Goal: Information Seeking & Learning: Find specific fact

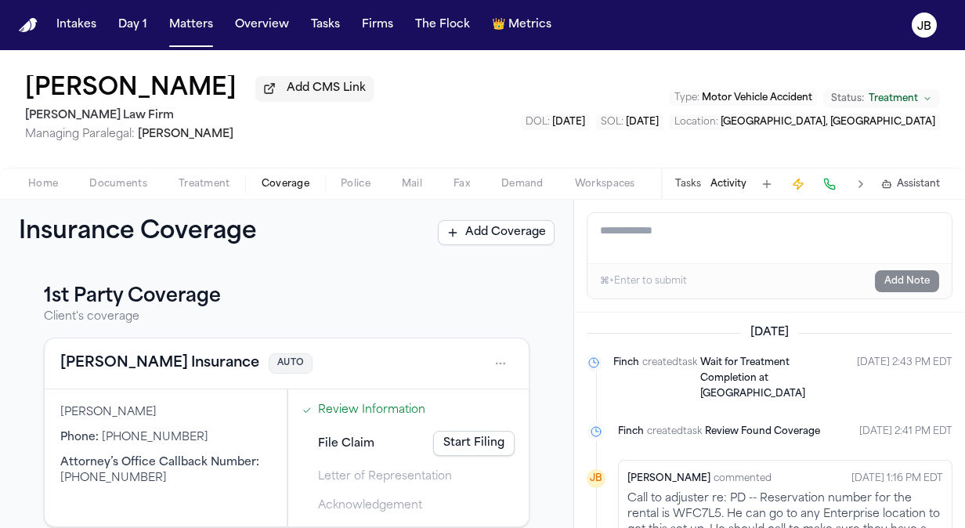
scroll to position [307, 0]
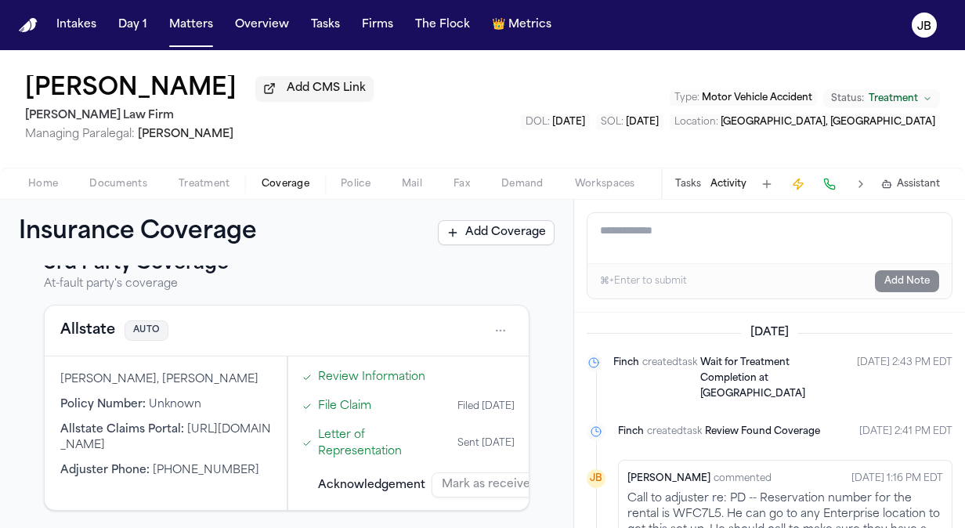
click at [318, 27] on button "Tasks" at bounding box center [326, 25] width 42 height 28
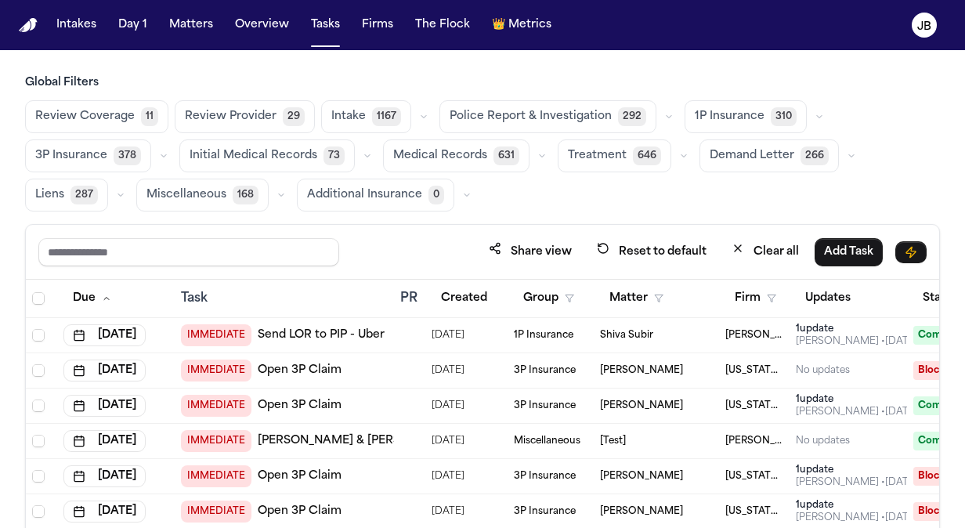
click at [587, 157] on span "Treatment" at bounding box center [597, 156] width 59 height 16
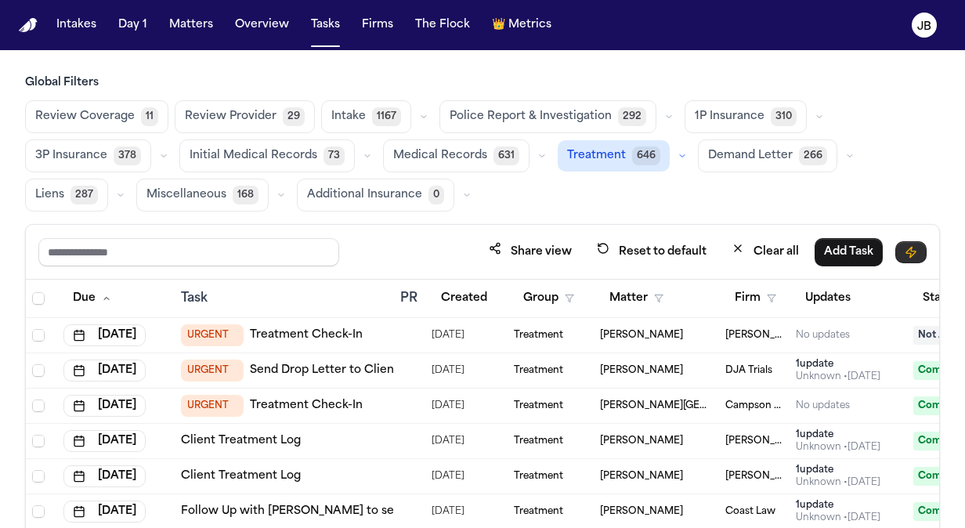
click at [909, 246] on icon "button" at bounding box center [910, 252] width 13 height 13
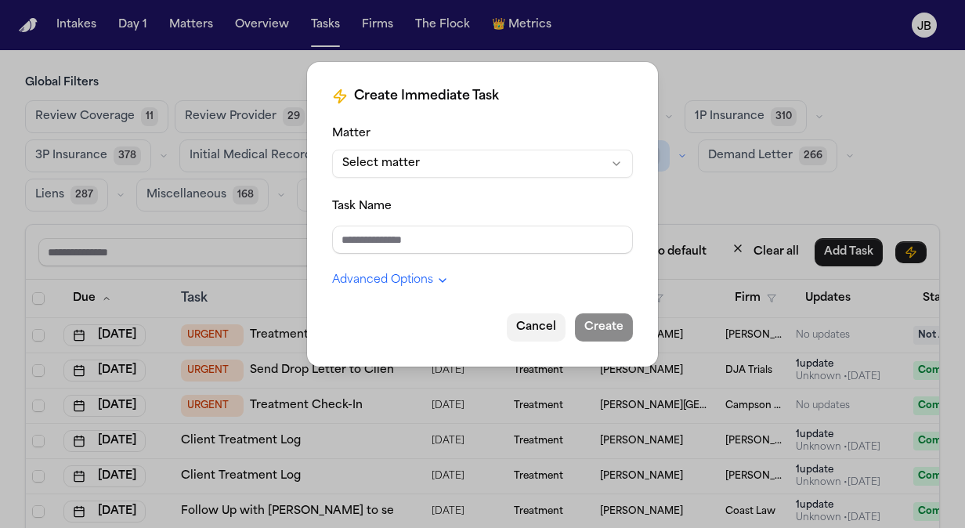
click at [547, 323] on button "Cancel" at bounding box center [536, 327] width 59 height 28
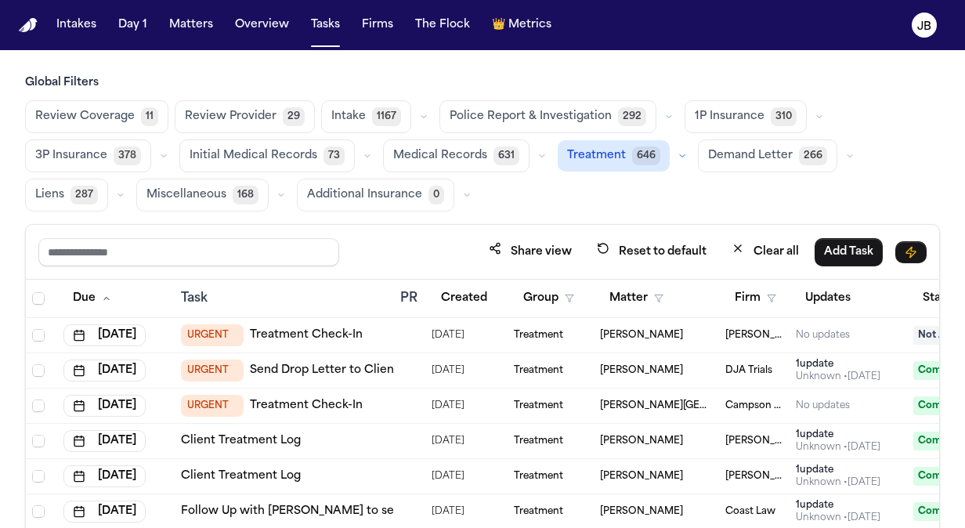
click at [948, 267] on div "Global Filters Review Coverage 11 Review Provider 29 Intake 1167 Police Report …" at bounding box center [482, 355] width 965 height 561
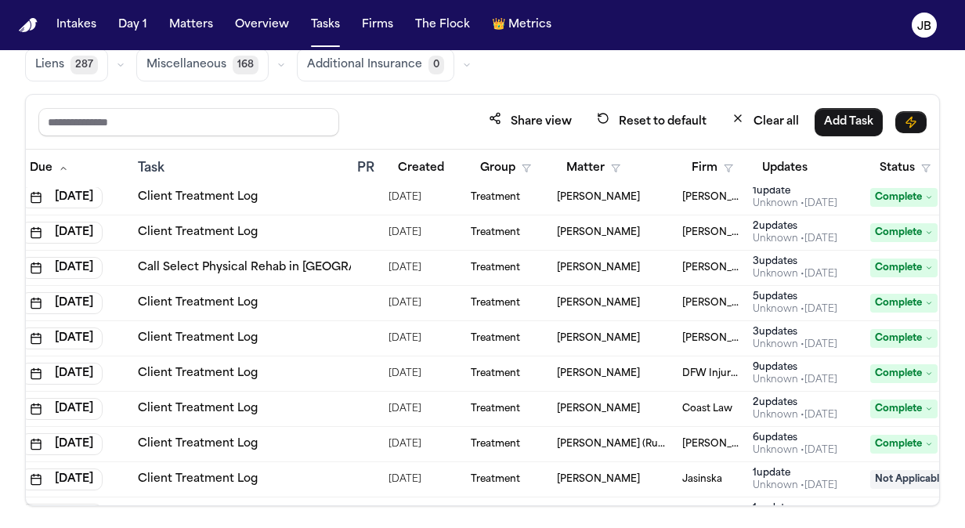
scroll to position [1325, 43]
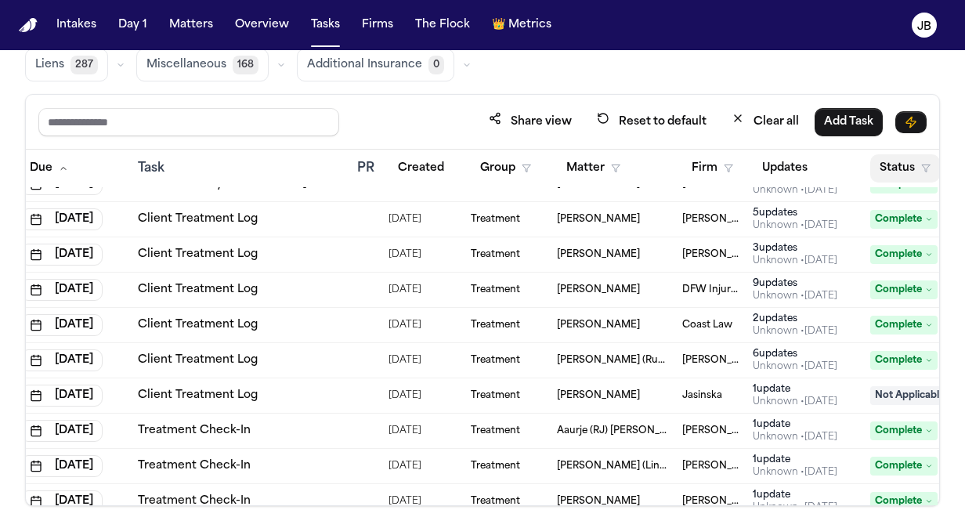
click at [921, 165] on icon "button" at bounding box center [925, 168] width 9 height 9
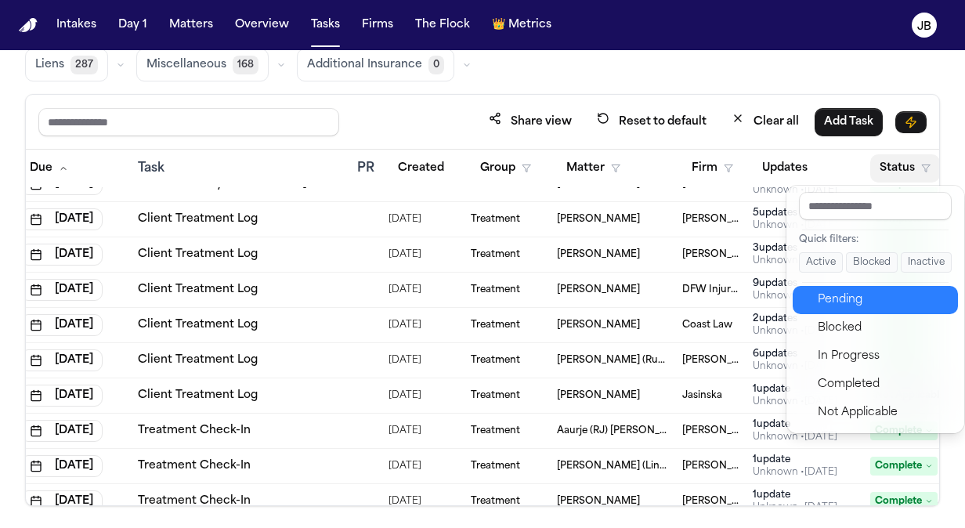
click at [885, 299] on div "Pending" at bounding box center [883, 300] width 131 height 19
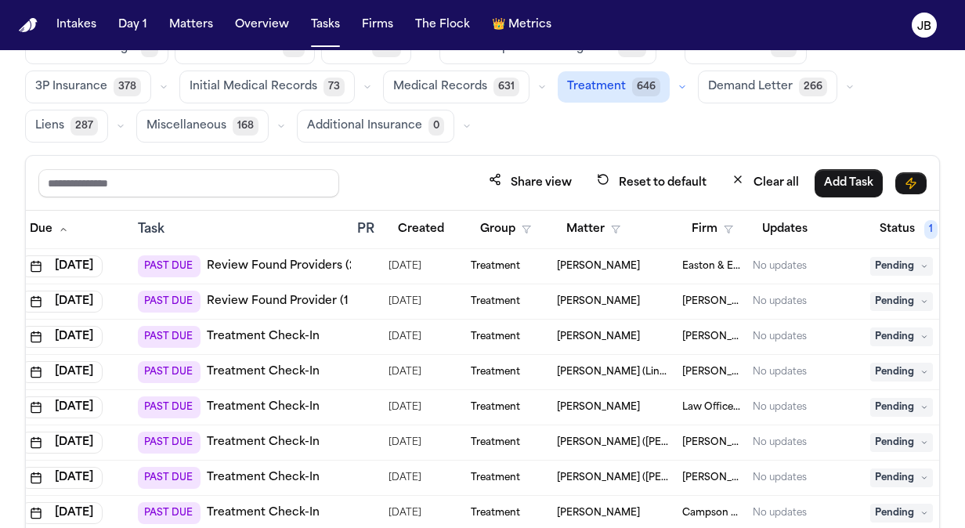
scroll to position [67, 0]
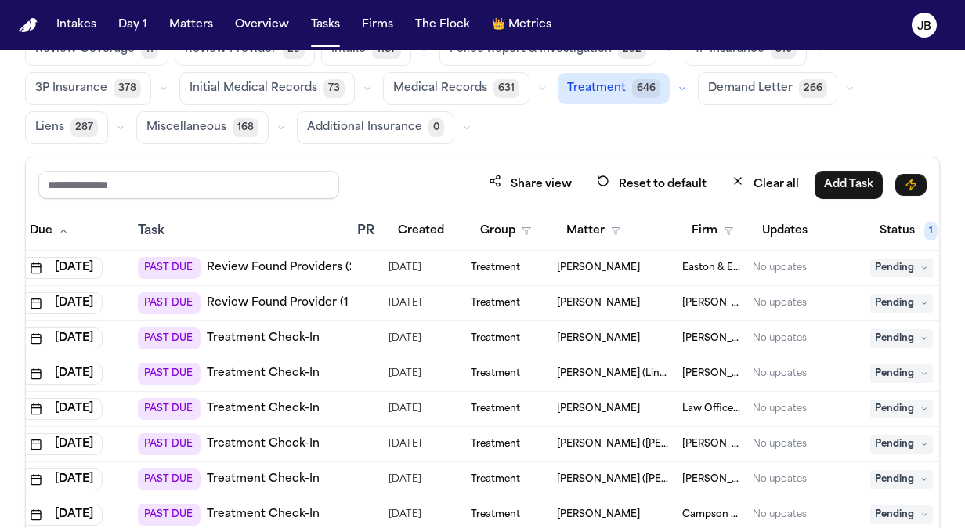
click at [333, 297] on link "Review Found Provider (1 to review)" at bounding box center [308, 303] width 202 height 16
click at [929, 157] on div "Share view Reset to default Clear all Add Task" at bounding box center [482, 184] width 913 height 55
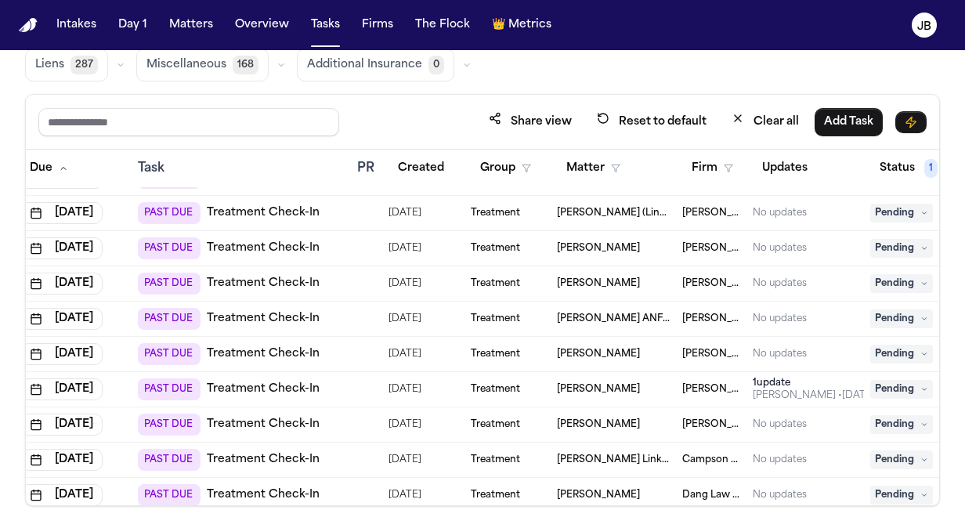
scroll to position [658, 43]
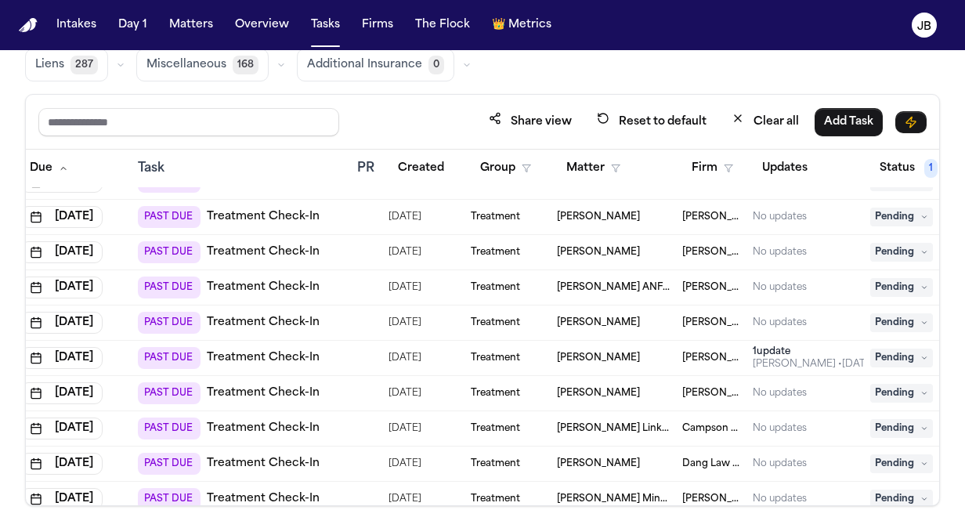
click at [893, 243] on span "Pending" at bounding box center [901, 252] width 63 height 19
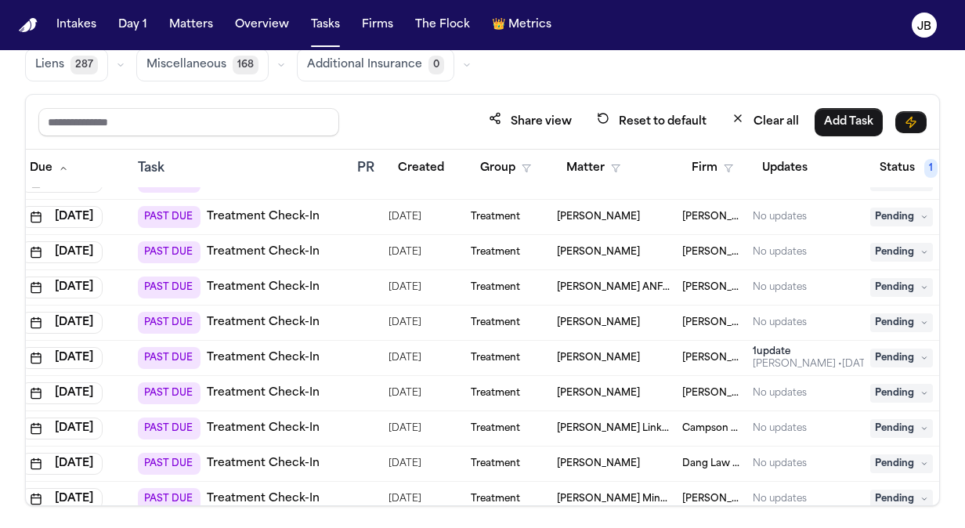
click at [834, 246] on div "No updates" at bounding box center [805, 252] width 105 height 13
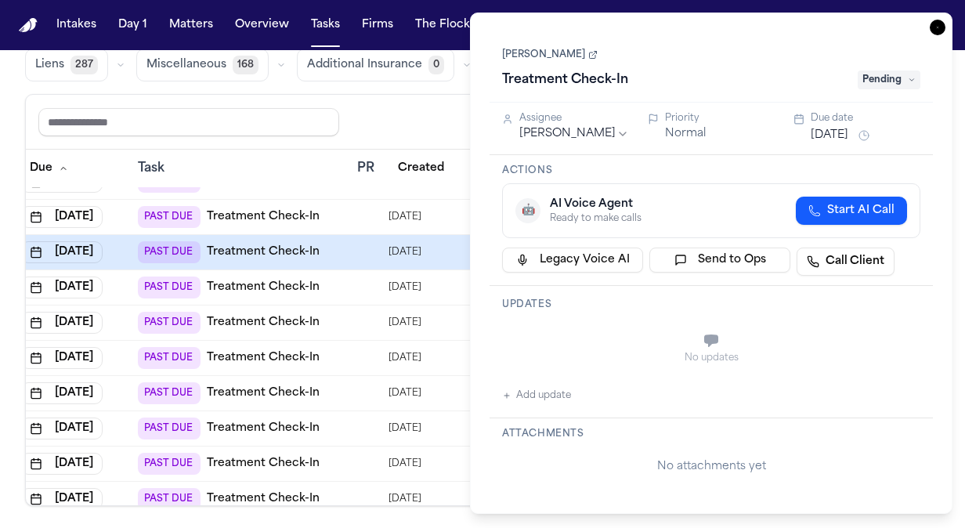
click at [885, 72] on span "Pending" at bounding box center [888, 79] width 63 height 19
type input "*****"
click at [839, 143] on div "Blocked" at bounding box center [884, 142] width 132 height 19
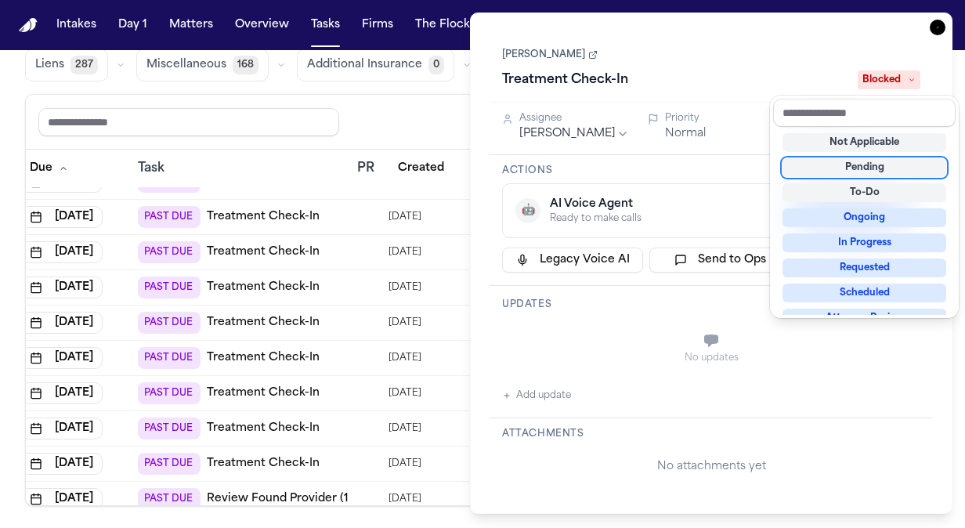
click at [541, 132] on div "Alejandra Aguero Treatment Check-In Blocked Assignee Lina Becerra Priority Norm…" at bounding box center [710, 263] width 443 height 462
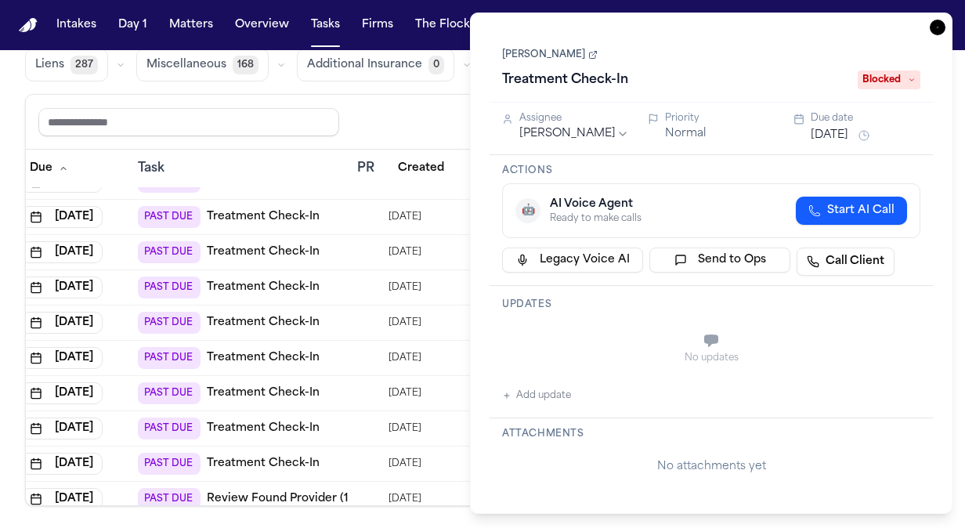
click at [579, 136] on html "Intakes Day 1 Matters Overview Tasks Firms The Flock 👑 Metrics JB Global Filter…" at bounding box center [482, 264] width 965 height 528
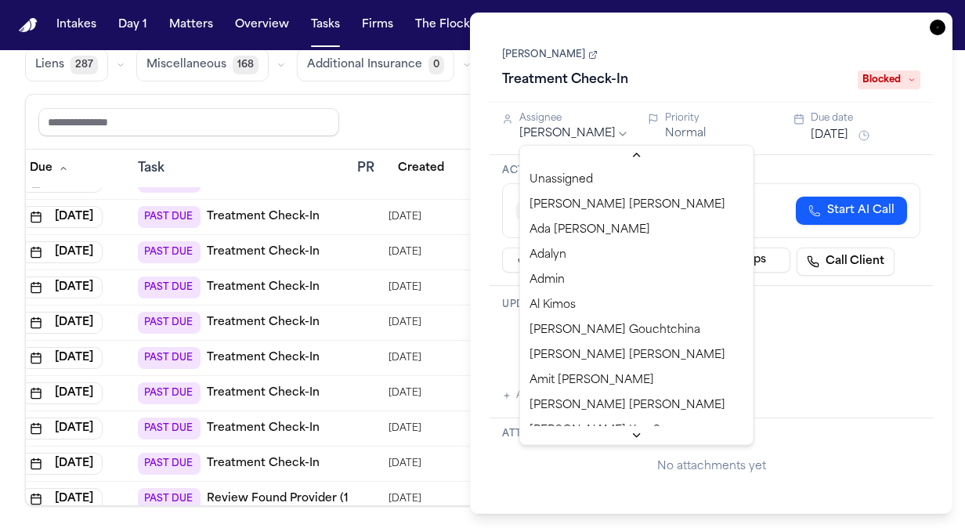
scroll to position [693, 0]
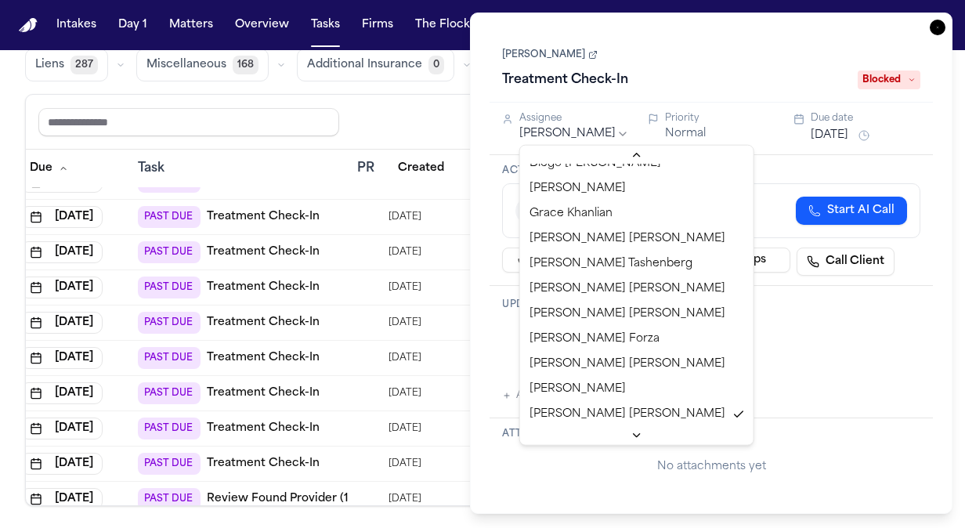
click at [676, 64] on html "Intakes Day 1 Matters Overview Tasks Firms The Flock 👑 Metrics JB Global Filter…" at bounding box center [482, 264] width 965 height 528
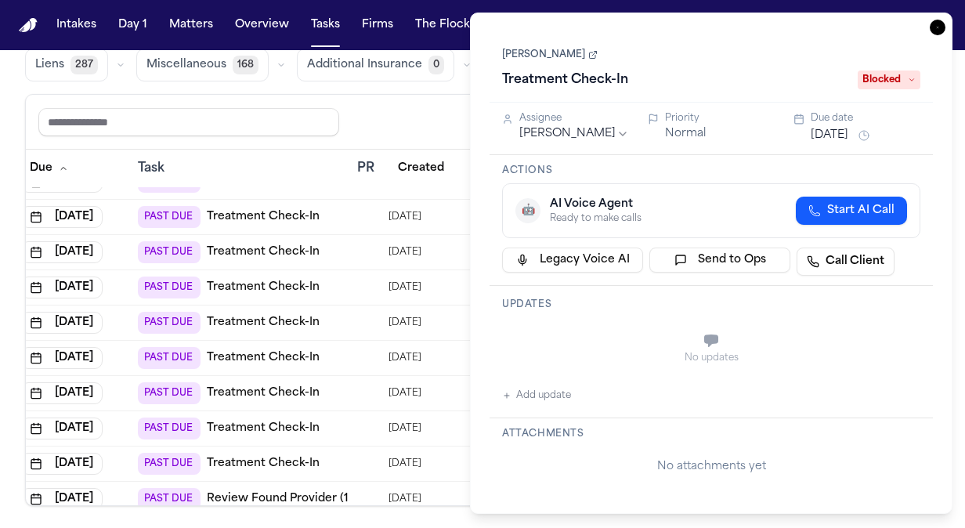
click at [534, 388] on button "Add update" at bounding box center [536, 395] width 69 height 19
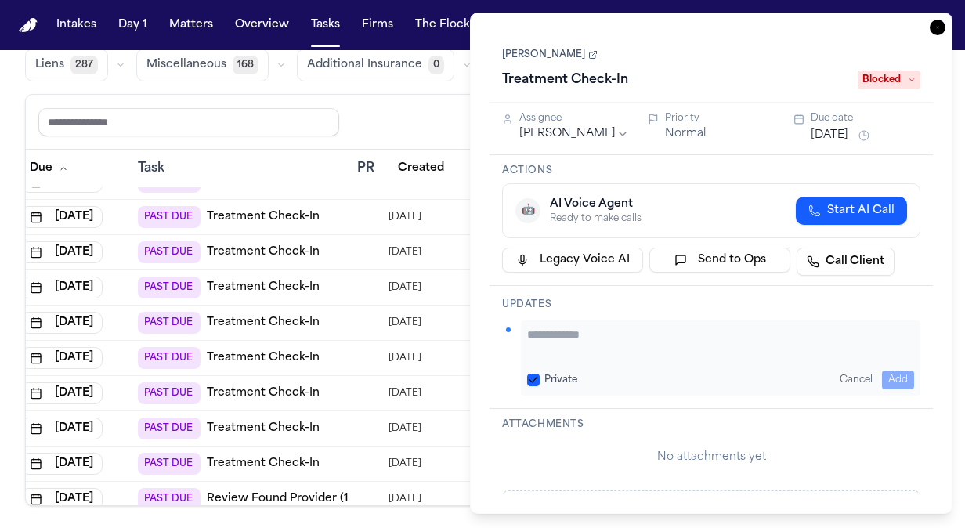
click at [603, 322] on div "Private Cancel Add" at bounding box center [720, 357] width 399 height 75
click at [575, 350] on textarea "Add your update" at bounding box center [720, 342] width 387 height 31
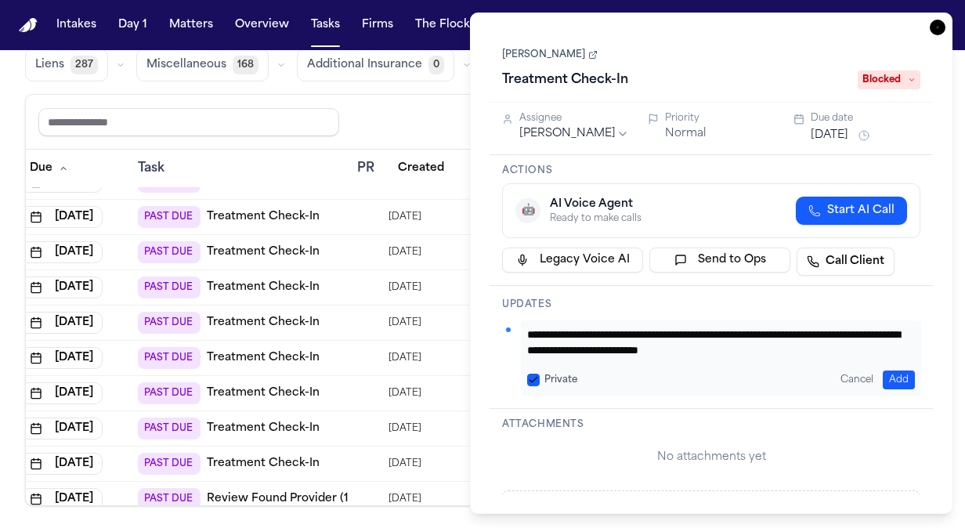
drag, startPoint x: 813, startPoint y: 352, endPoint x: 477, endPoint y: 324, distance: 337.1
click at [477, 324] on div "**********" at bounding box center [711, 263] width 482 height 501
type textarea "**********"
click at [852, 121] on div "Due date" at bounding box center [866, 118] width 110 height 13
click at [844, 139] on button "Aug 5, 2025" at bounding box center [830, 136] width 38 height 16
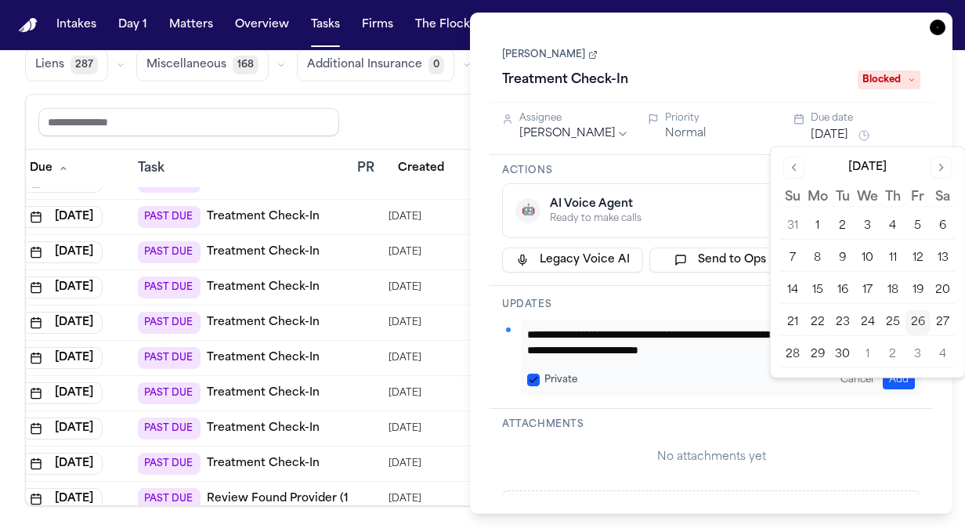
click at [918, 323] on button "26" at bounding box center [917, 322] width 25 height 25
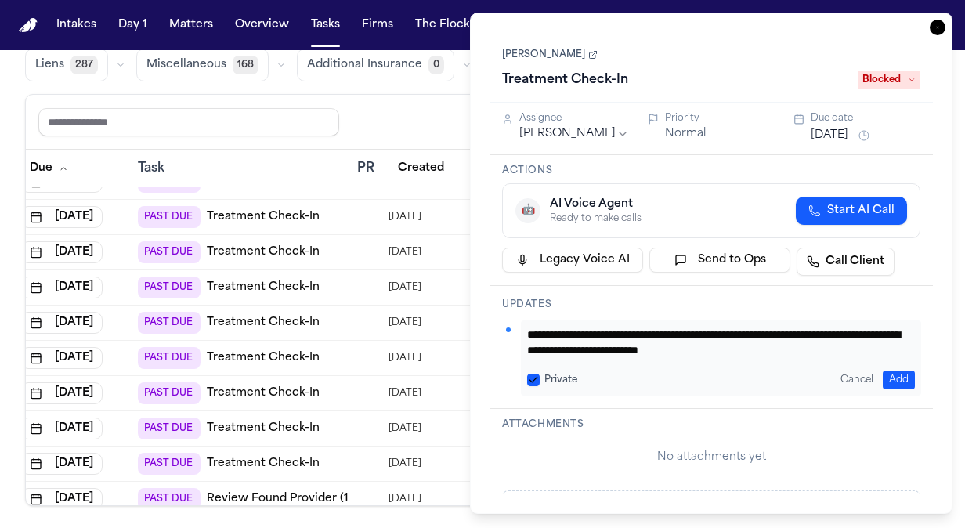
click at [705, 169] on h3 "Actions" at bounding box center [711, 170] width 418 height 13
click at [890, 379] on button "Add" at bounding box center [899, 379] width 32 height 19
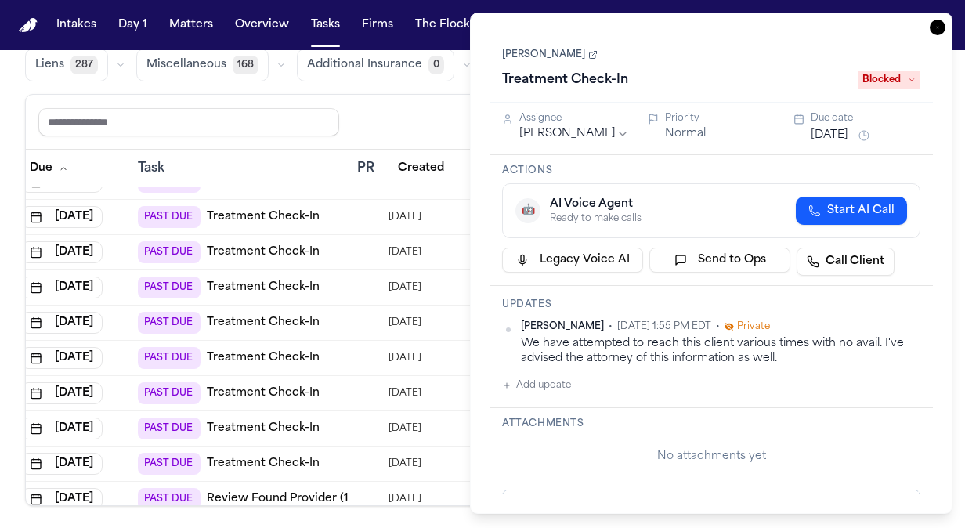
click at [940, 25] on icon "button" at bounding box center [938, 28] width 16 height 16
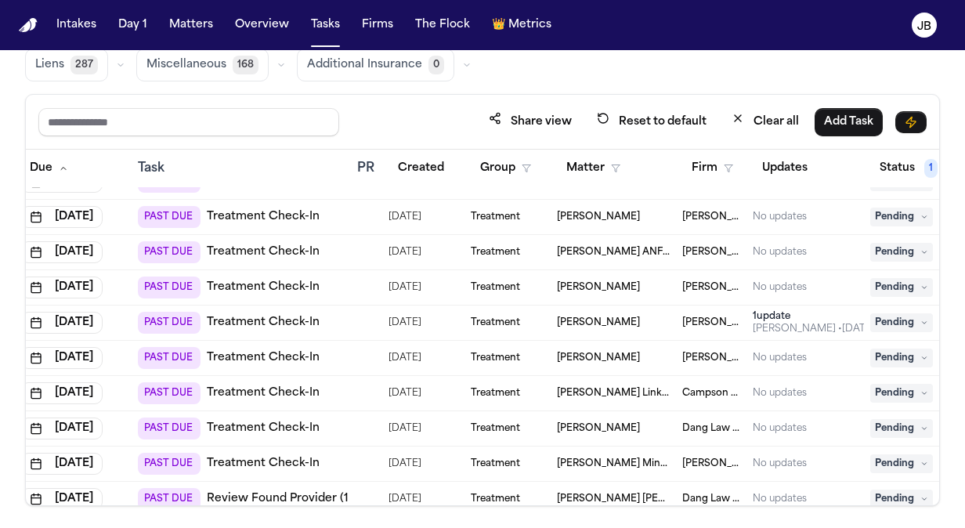
click at [841, 248] on div "No updates" at bounding box center [805, 252] width 105 height 13
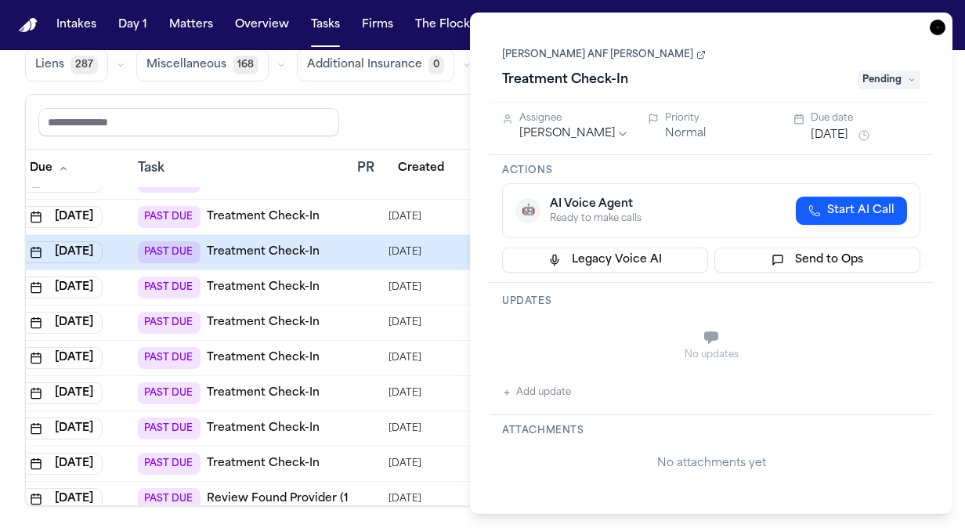
click at [882, 91] on div "Treatment Check-In Pending" at bounding box center [711, 79] width 418 height 25
click at [877, 84] on span "Pending" at bounding box center [888, 79] width 63 height 19
type input "***"
click at [843, 139] on div "Blocked" at bounding box center [884, 142] width 132 height 19
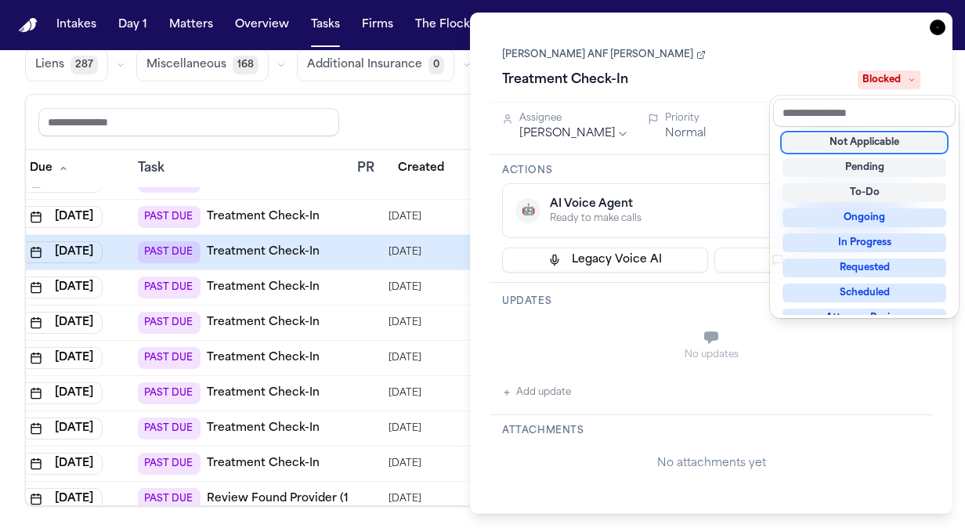
click at [681, 84] on div "Treatment Check-In Blocked" at bounding box center [711, 79] width 418 height 25
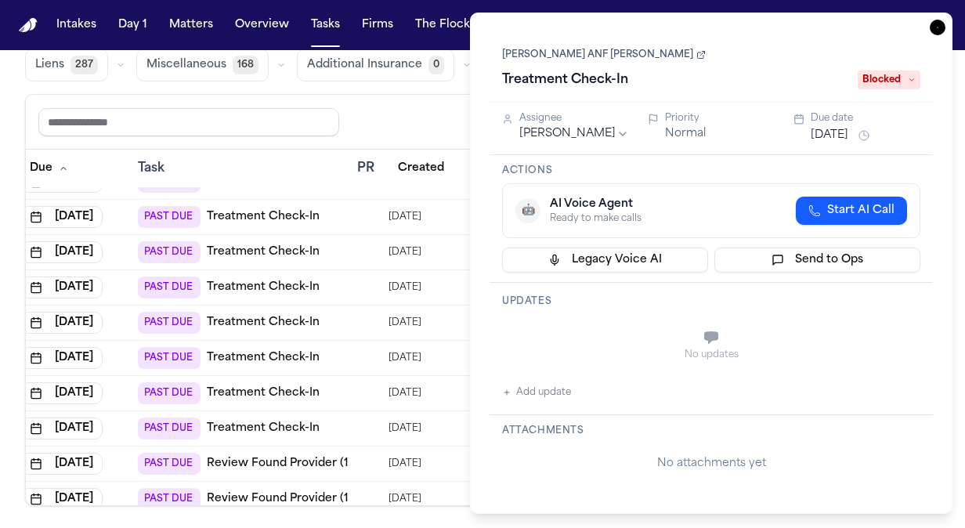
click at [821, 132] on button "Aug 5, 2025" at bounding box center [830, 136] width 38 height 16
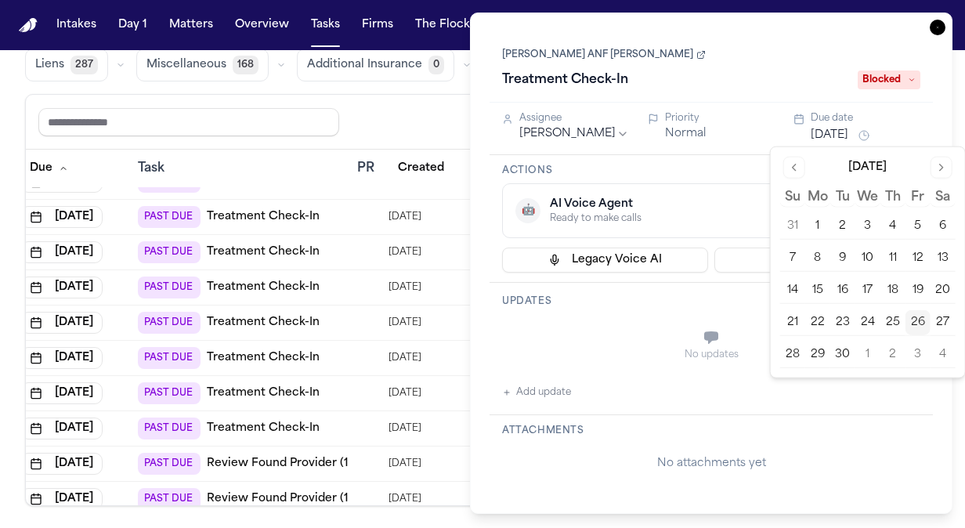
click at [916, 318] on button "26" at bounding box center [917, 322] width 25 height 25
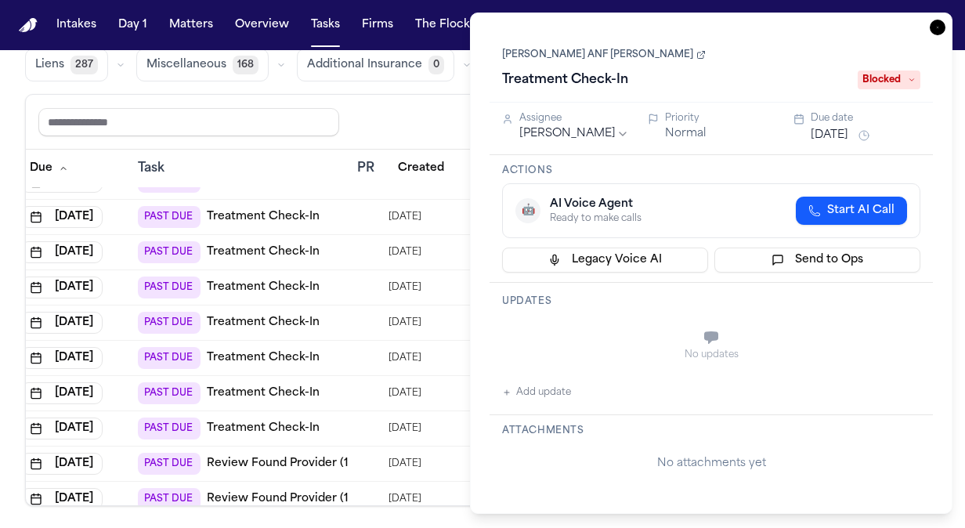
click at [559, 298] on h3 "Updates" at bounding box center [711, 301] width 418 height 13
click at [526, 399] on button "Add update" at bounding box center [536, 392] width 69 height 19
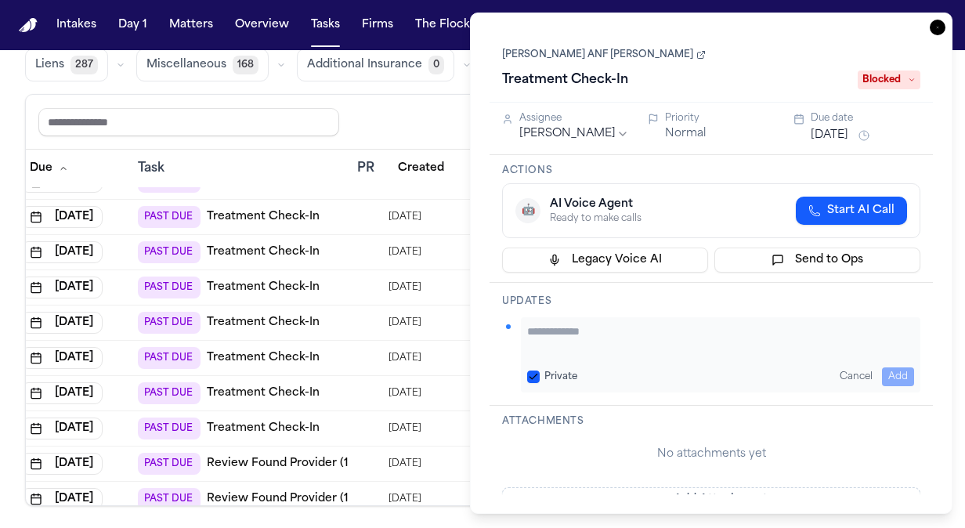
click at [573, 337] on textarea "Add your update" at bounding box center [720, 338] width 387 height 31
paste textarea "**********"
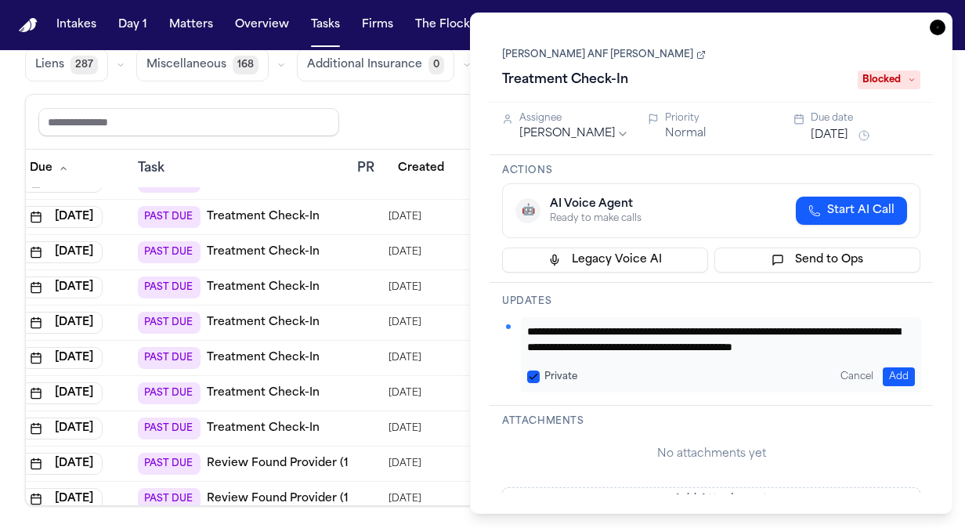
scroll to position [13, 0]
type textarea "**********"
click at [884, 377] on button "Add" at bounding box center [899, 376] width 32 height 19
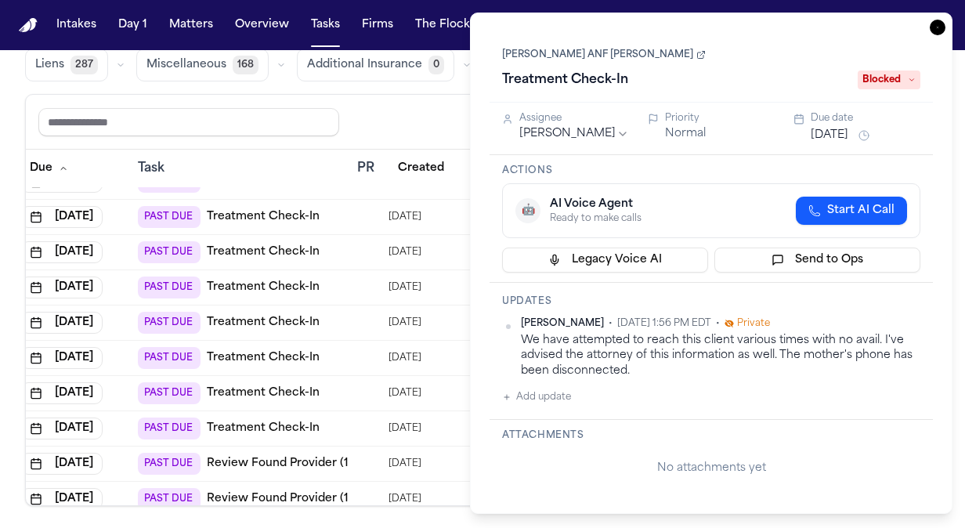
click at [940, 23] on icon "button" at bounding box center [938, 28] width 16 height 16
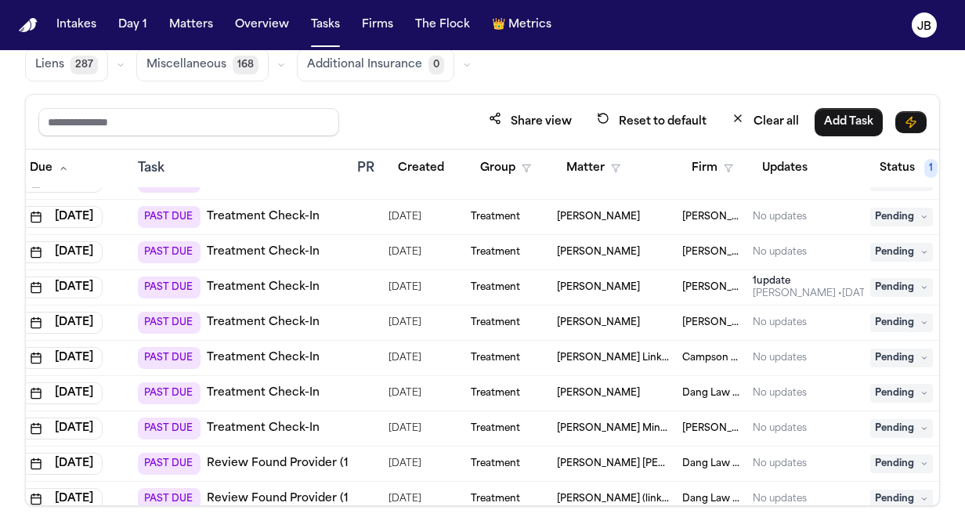
click at [942, 195] on div "Global Filters Review Coverage 11 Review Provider 29 Intake 1167 Police Report …" at bounding box center [482, 225] width 965 height 561
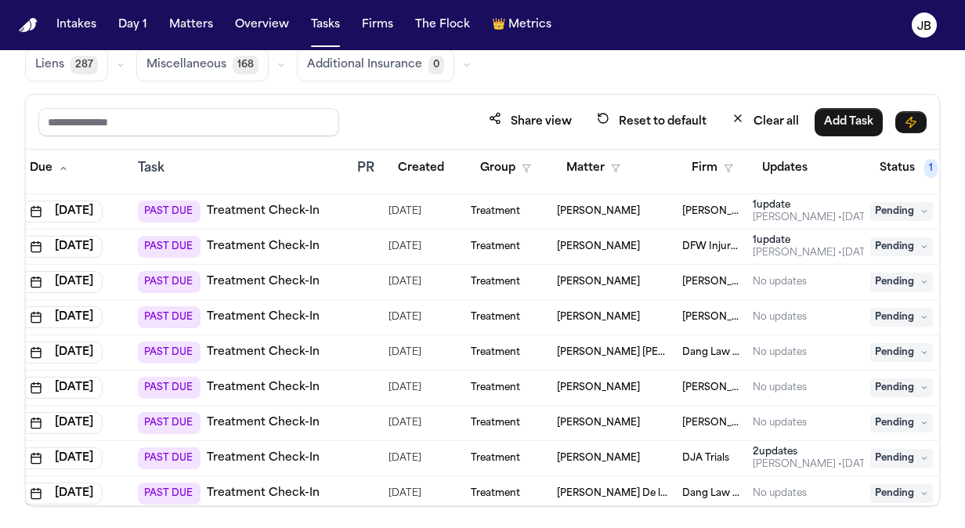
scroll to position [2196, 43]
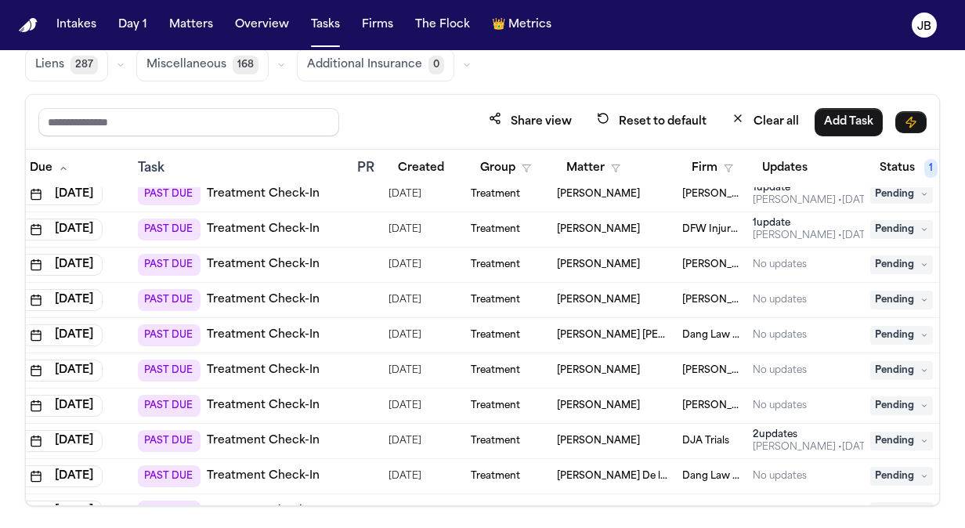
click at [816, 301] on div "No updates" at bounding box center [805, 300] width 105 height 13
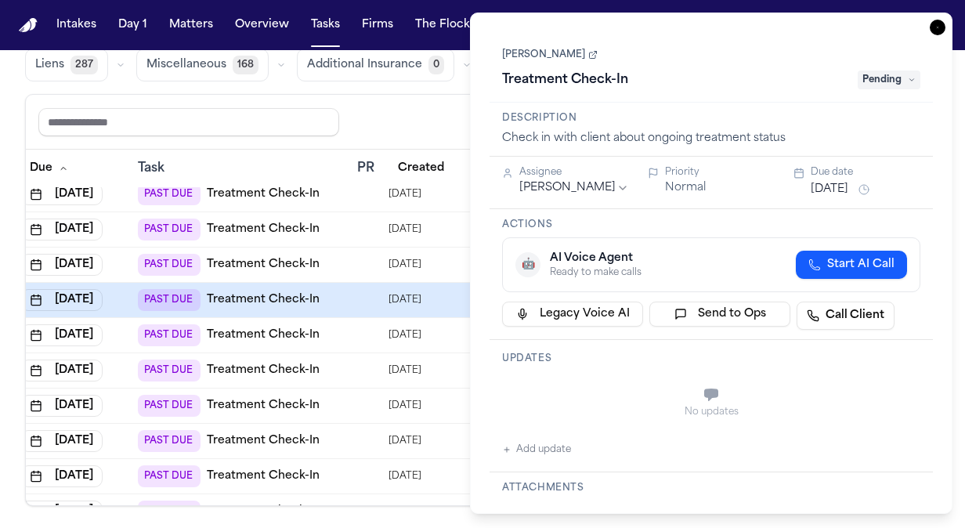
click at [890, 78] on span "Pending" at bounding box center [888, 79] width 63 height 19
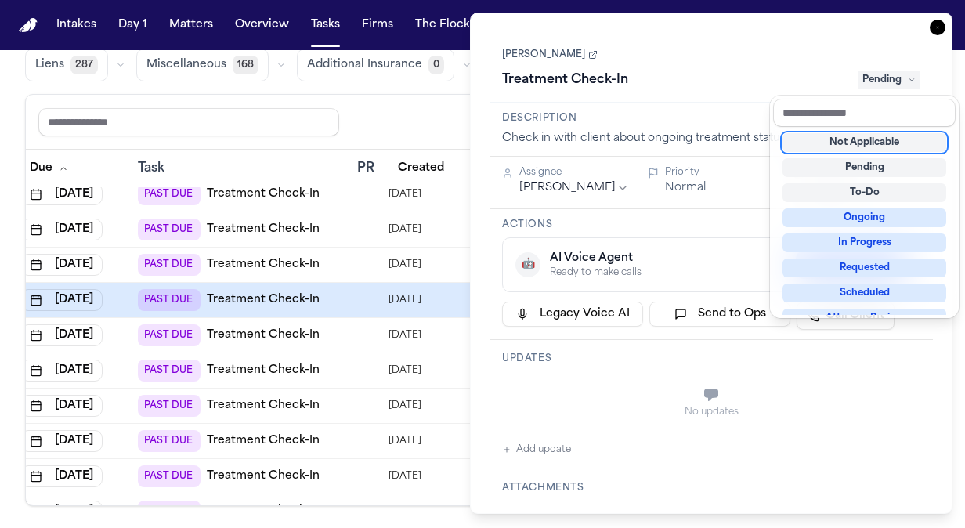
click at [882, 140] on div "Not Applicable" at bounding box center [864, 142] width 164 height 19
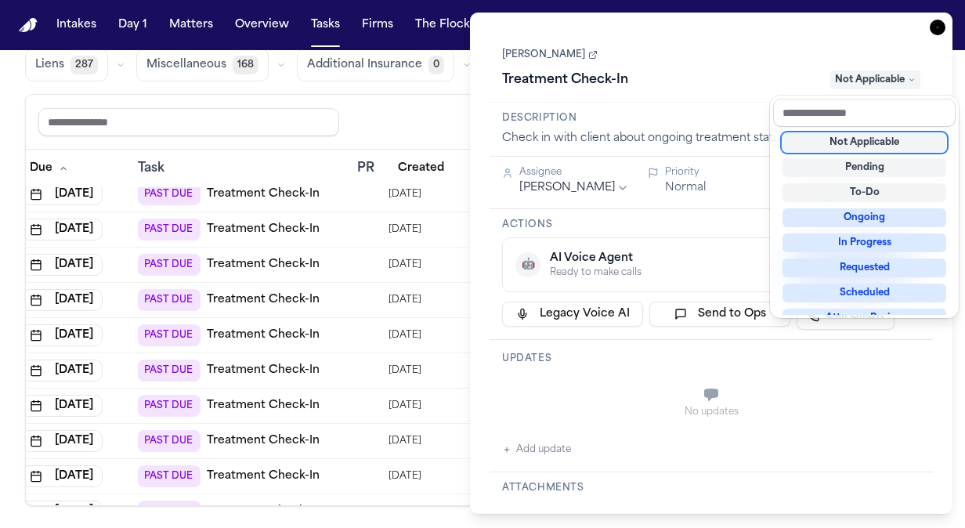
click at [936, 27] on div "**********" at bounding box center [711, 263] width 482 height 501
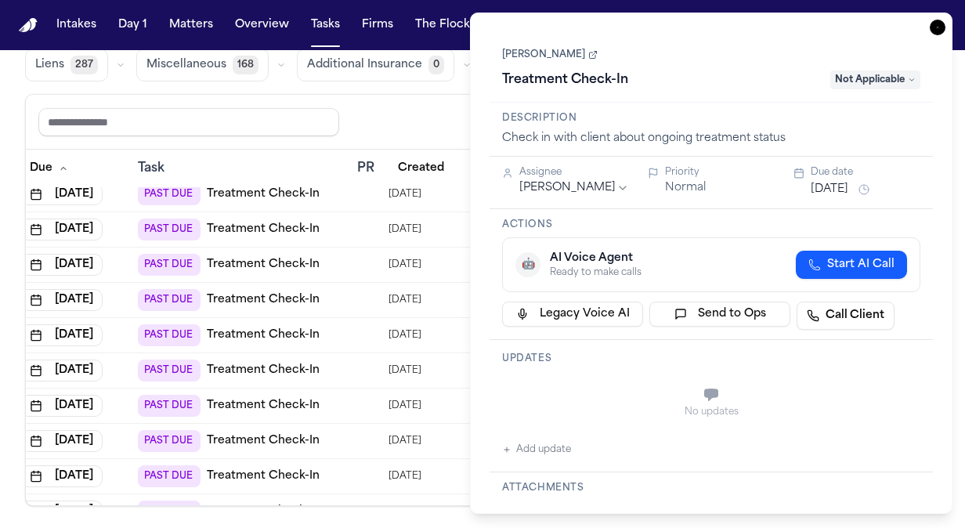
click at [404, 121] on div "Share view Reset to default Clear all Add Task" at bounding box center [482, 121] width 888 height 29
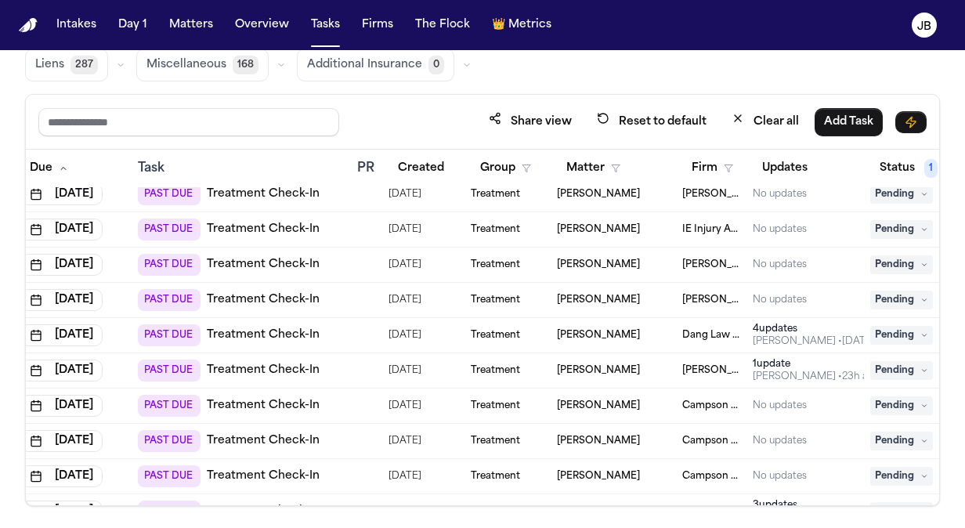
scroll to position [3950, 43]
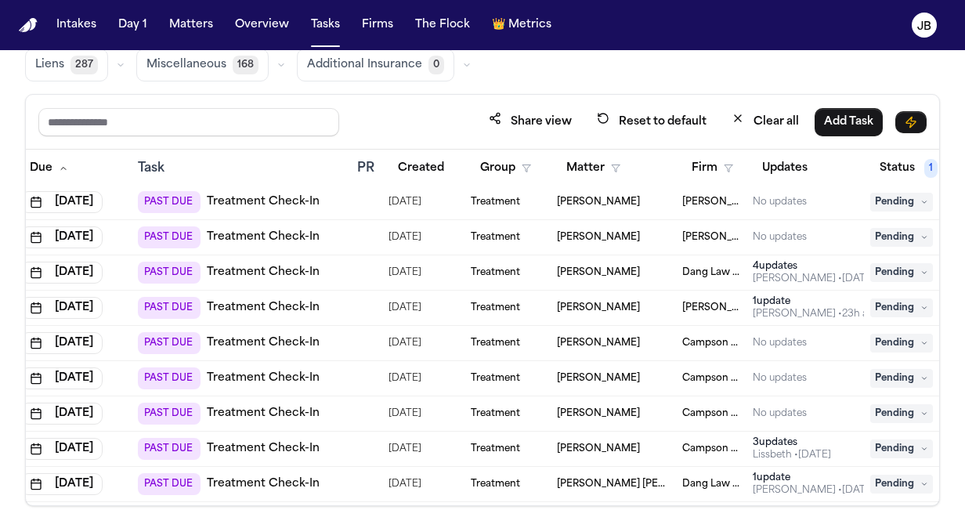
click at [640, 305] on div "Corey Gregory" at bounding box center [613, 307] width 113 height 13
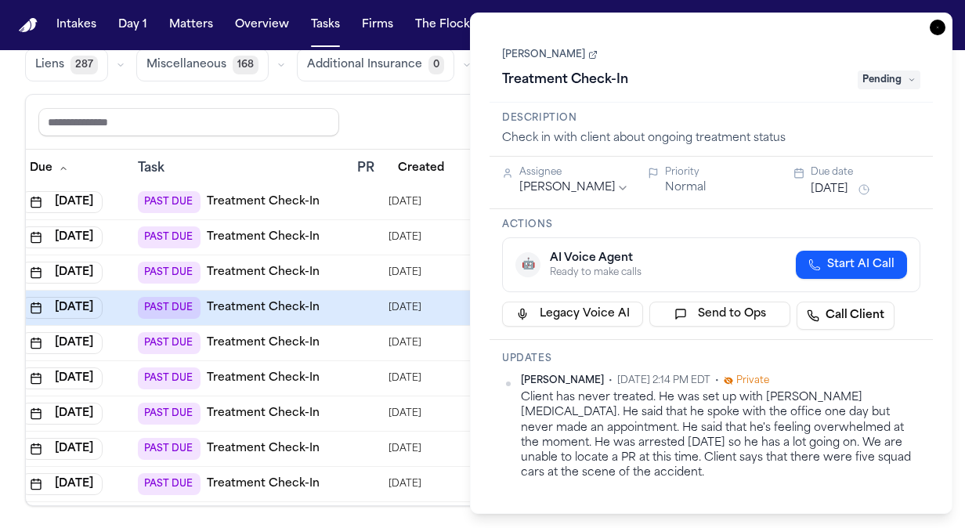
click at [878, 81] on span "Pending" at bounding box center [888, 79] width 63 height 19
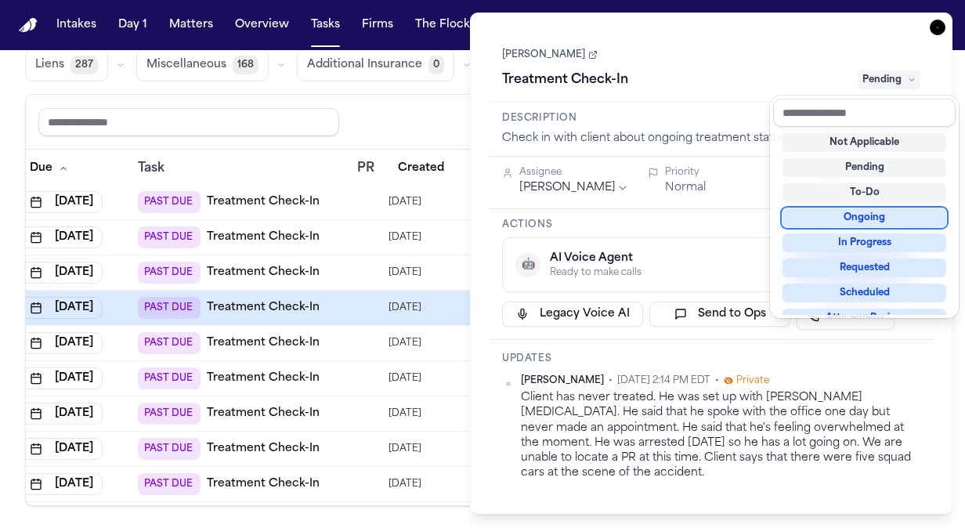
click at [863, 215] on div "Ongoing" at bounding box center [864, 217] width 164 height 19
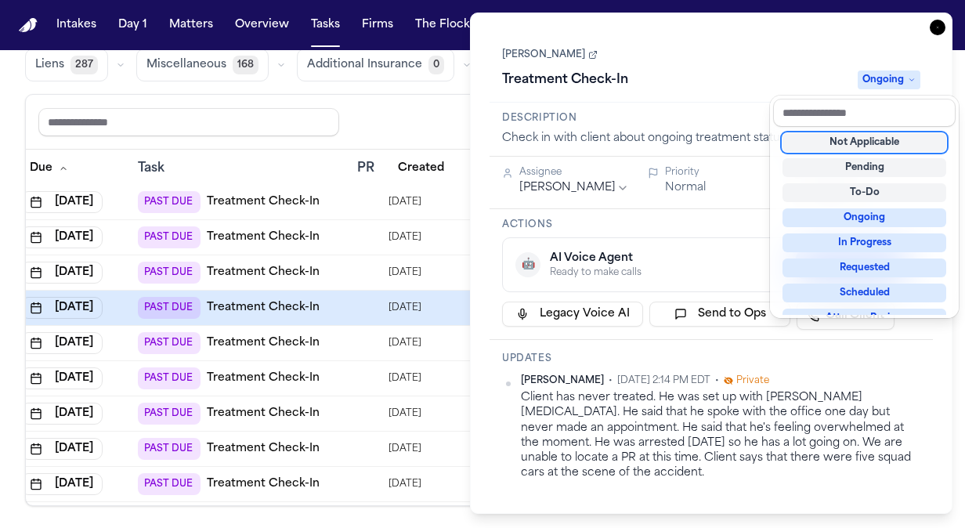
click at [721, 222] on div "**********" at bounding box center [710, 263] width 443 height 462
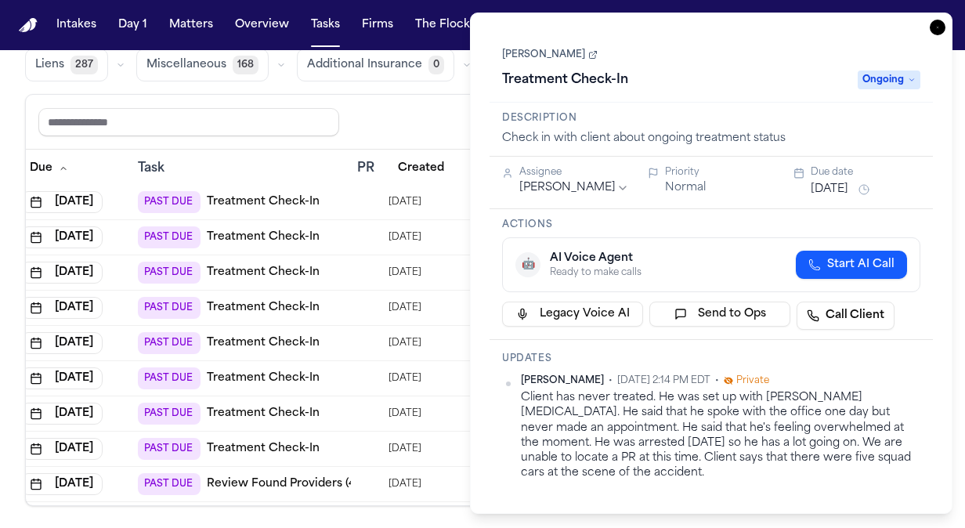
click at [847, 187] on button "Aug 29, 2025" at bounding box center [830, 190] width 38 height 16
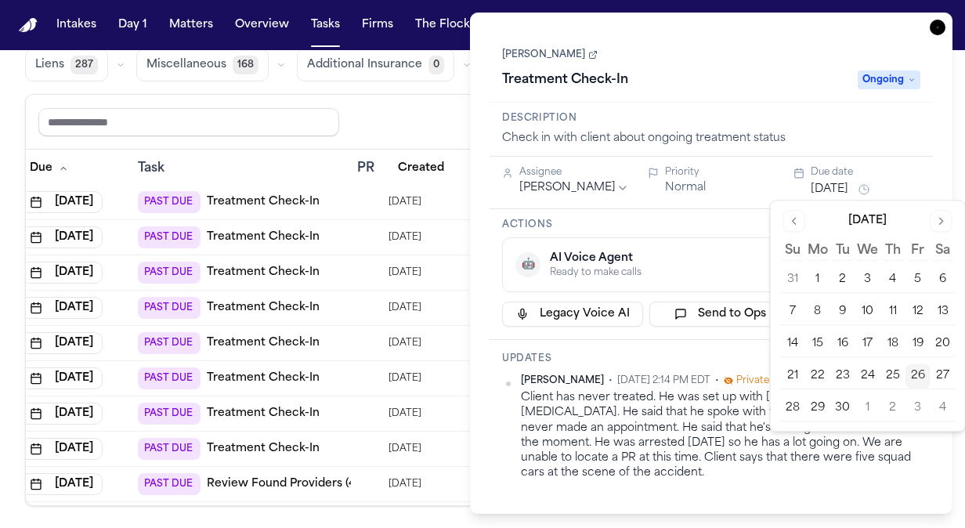
click at [941, 217] on button "Go to next month" at bounding box center [941, 221] width 22 height 22
click at [814, 307] on button "6" at bounding box center [817, 311] width 25 height 25
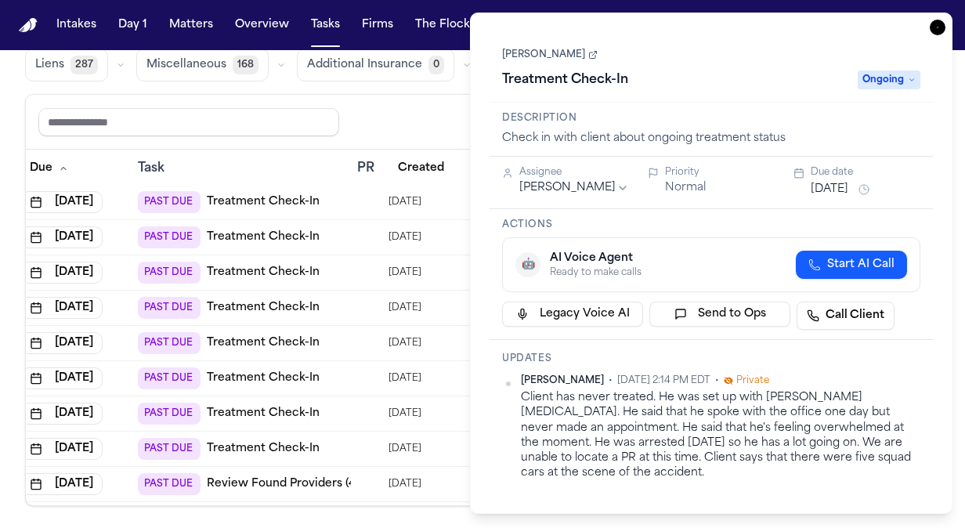
click at [937, 34] on icon "button" at bounding box center [938, 28] width 16 height 16
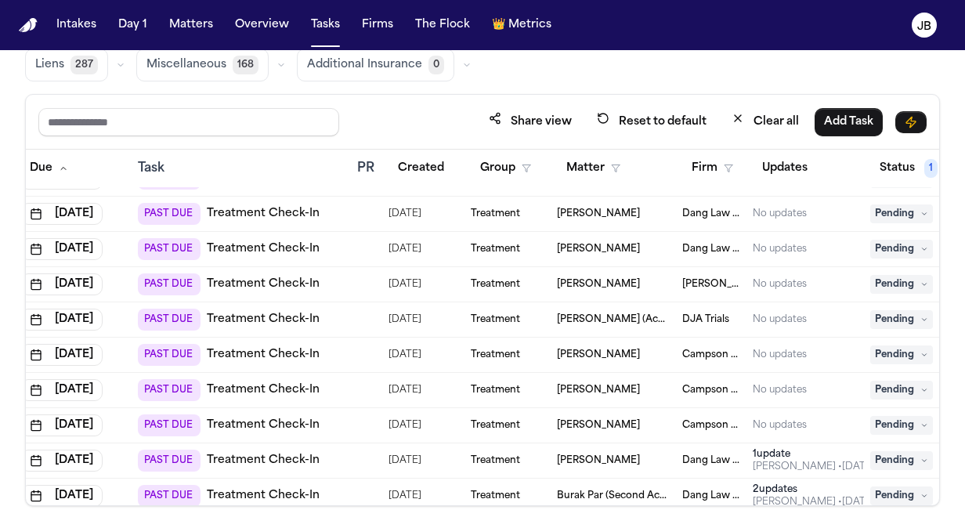
scroll to position [4921, 43]
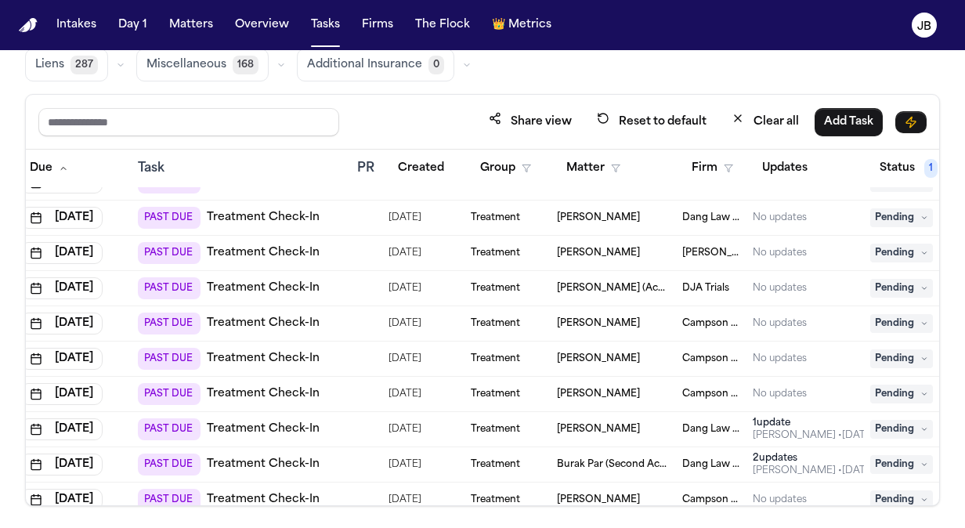
click at [652, 251] on div "Alejandra Flores" at bounding box center [613, 253] width 113 height 13
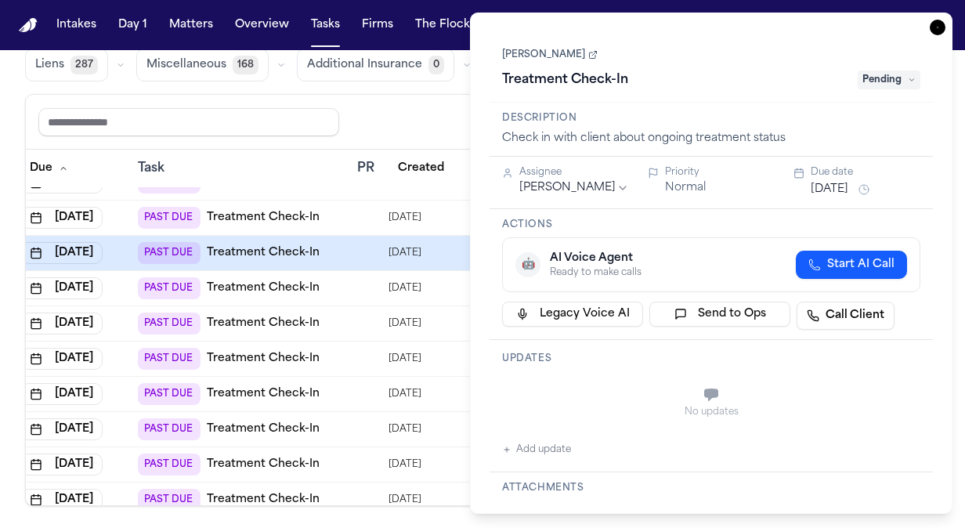
click at [597, 183] on html "Intakes Day 1 Matters Overview Tasks Firms The Flock 👑 Metrics JB Global Filter…" at bounding box center [482, 264] width 965 height 528
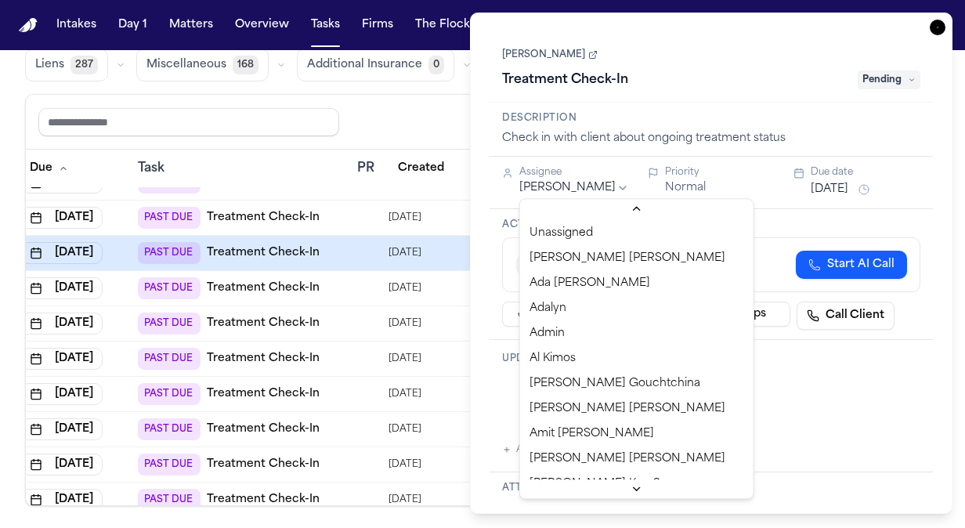
scroll to position [724, 0]
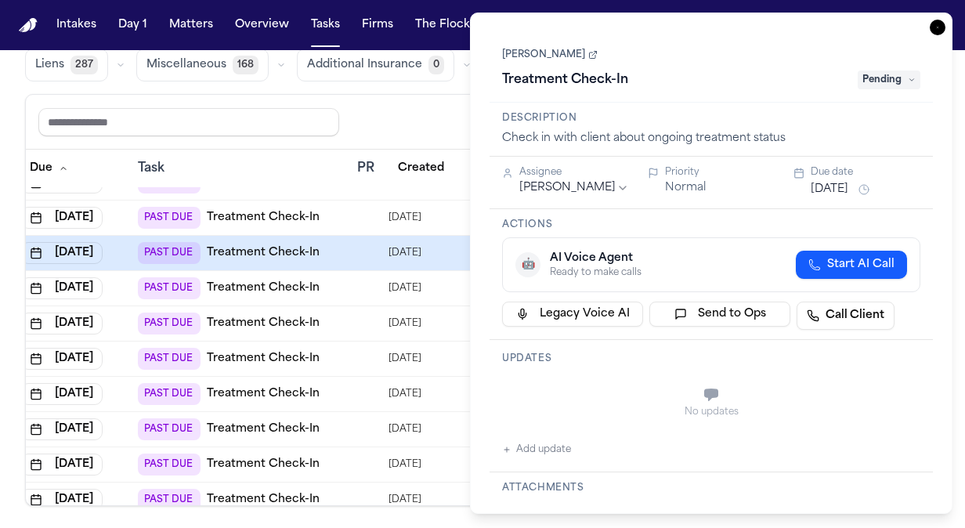
click at [902, 204] on div "Assignee Lina Becerra Priority Normal Due date Sep 2, 2025" at bounding box center [710, 183] width 443 height 52
click at [843, 182] on button "Sep 2, 2025" at bounding box center [830, 190] width 38 height 16
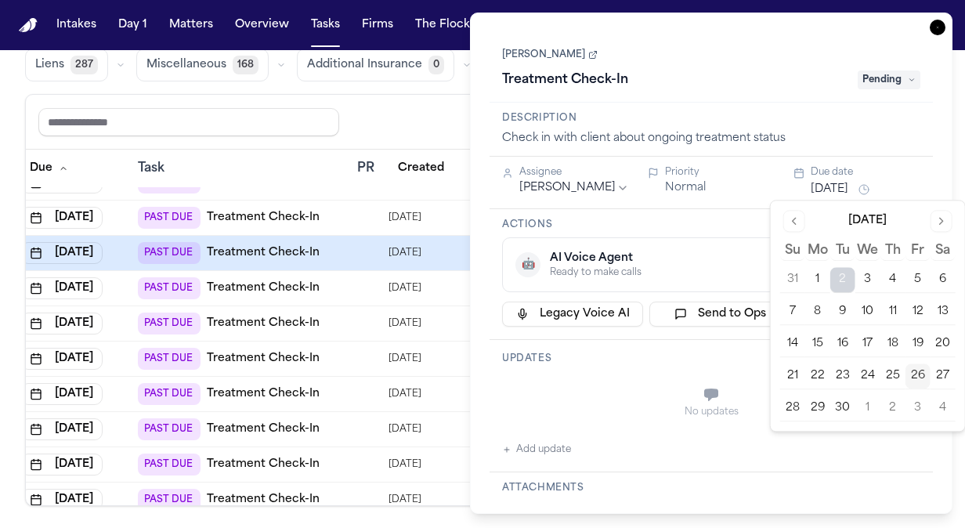
click at [937, 219] on button "Go to next month" at bounding box center [941, 221] width 22 height 22
click at [814, 306] on button "6" at bounding box center [817, 311] width 25 height 25
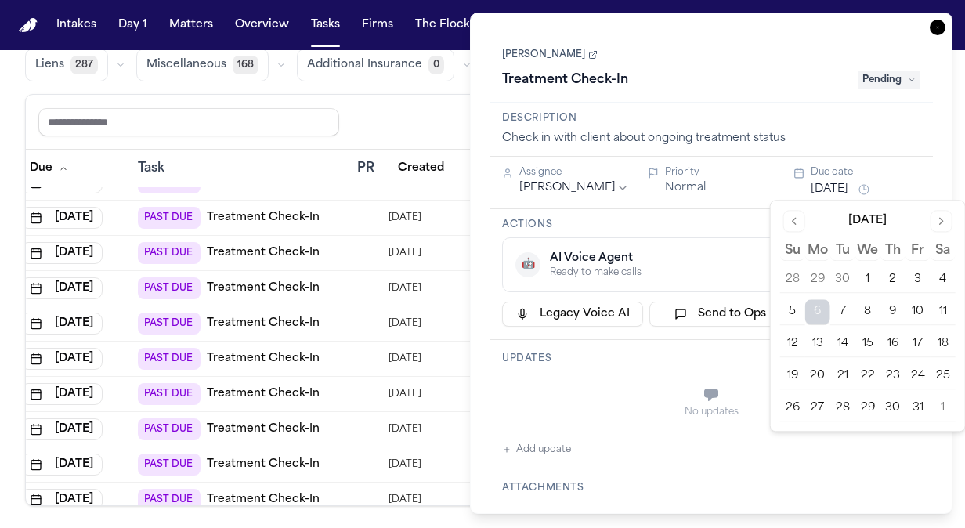
click at [814, 65] on div "Alejandra Flores Treatment Check-In Pending" at bounding box center [711, 69] width 418 height 48
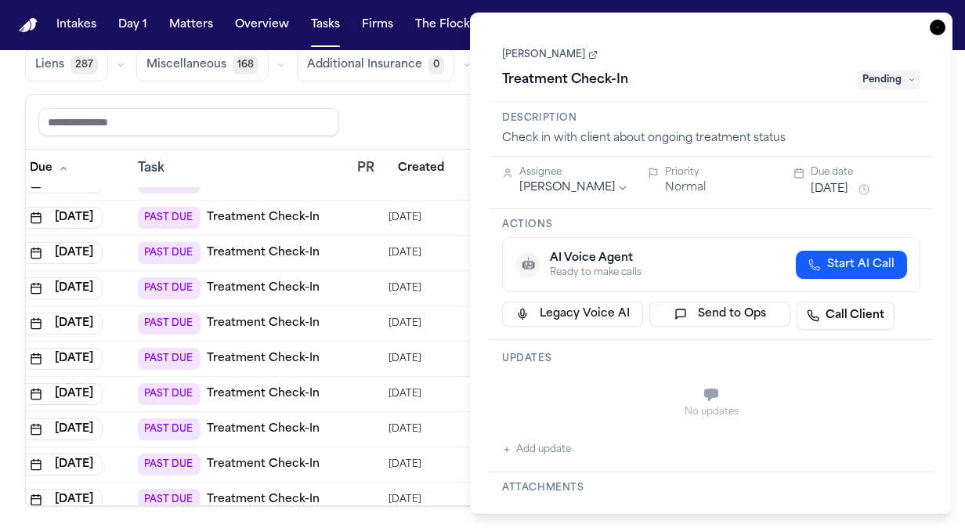
click at [896, 82] on span "Pending" at bounding box center [888, 79] width 63 height 19
type input "**"
click at [883, 143] on div "Ongoing" at bounding box center [884, 142] width 132 height 19
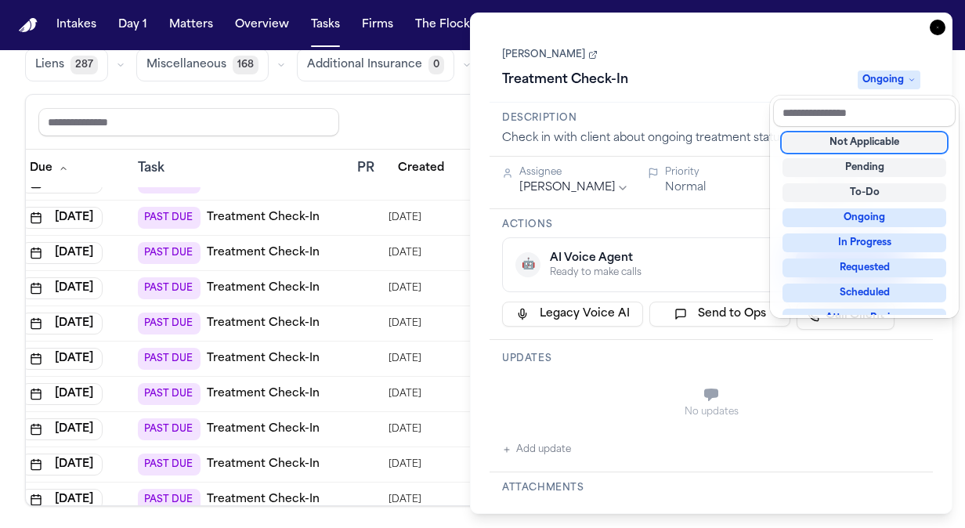
click at [937, 28] on div "**********" at bounding box center [711, 263] width 482 height 501
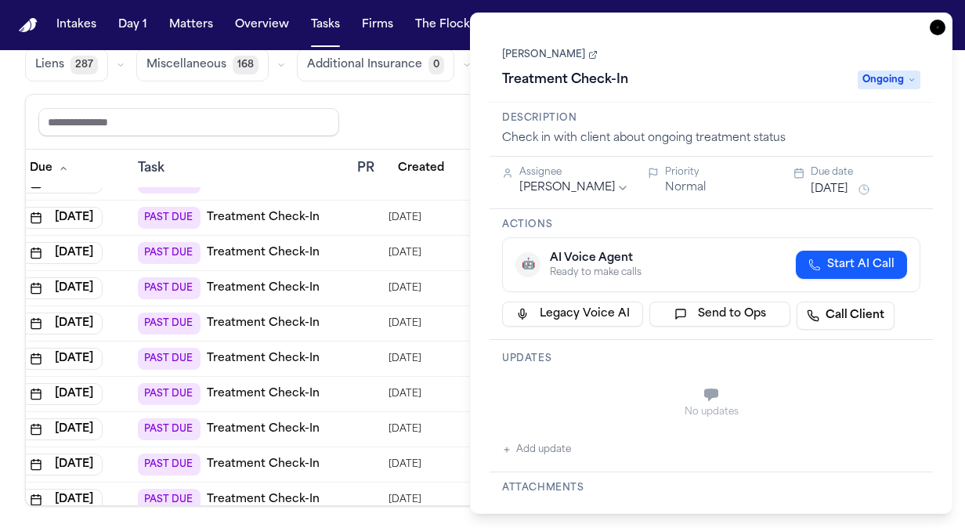
click at [940, 31] on icon "button" at bounding box center [938, 28] width 16 height 16
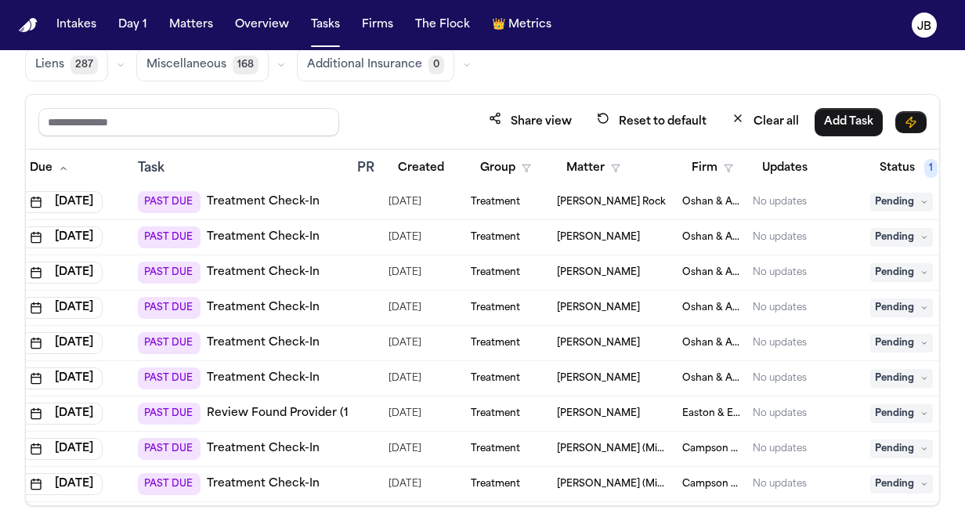
scroll to position [7400, 43]
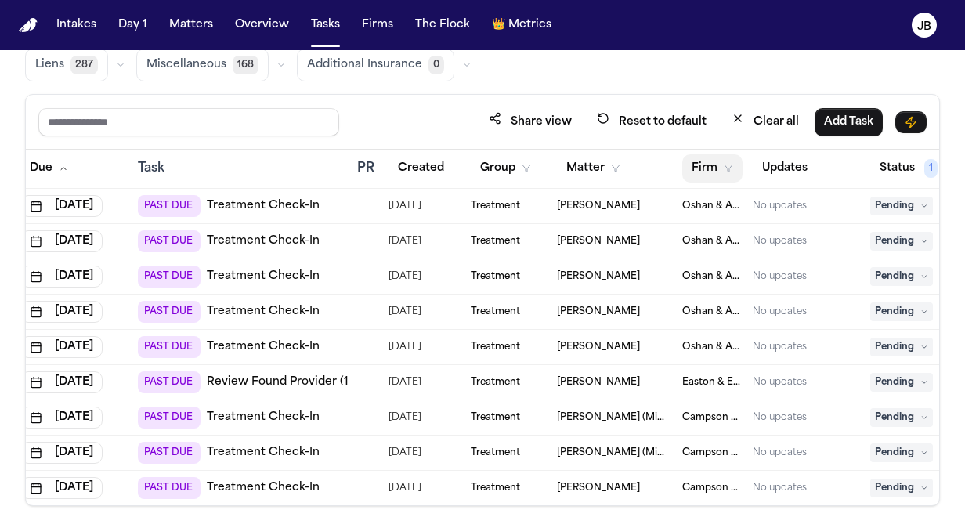
click at [722, 170] on button "Firm" at bounding box center [712, 168] width 60 height 28
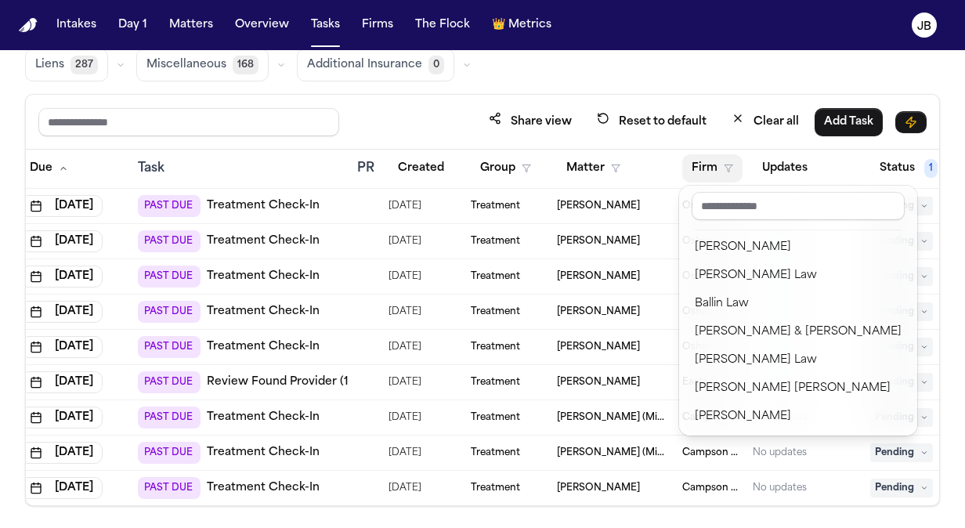
scroll to position [565, 0]
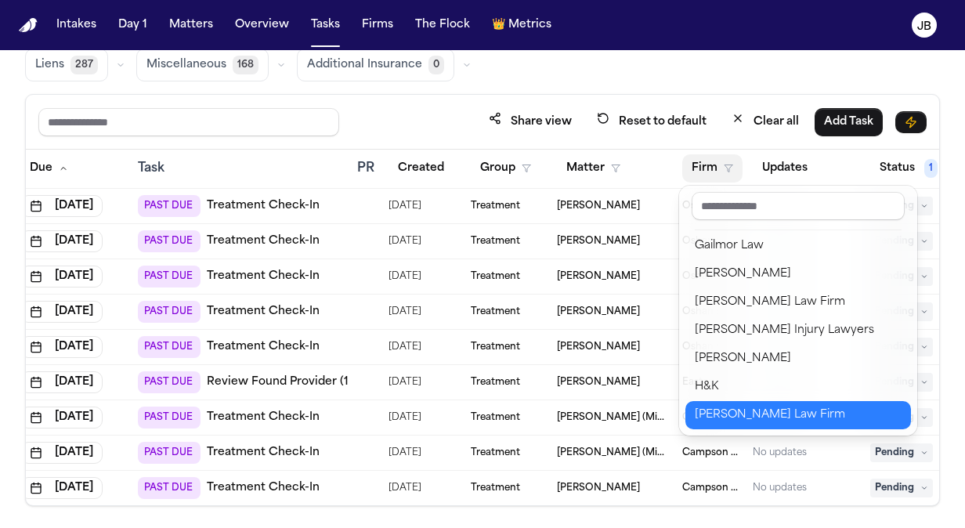
click at [717, 406] on div "Hecht Law Firm" at bounding box center [798, 415] width 207 height 19
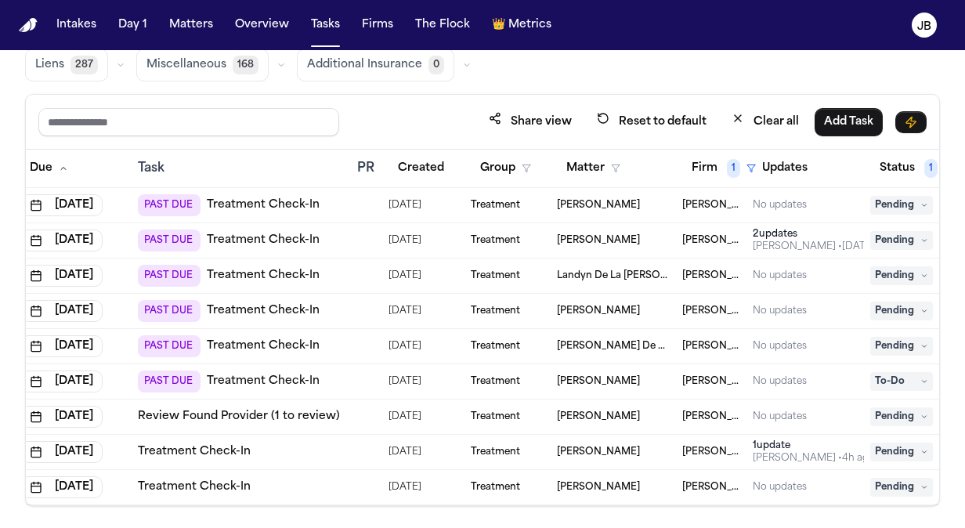
scroll to position [81, 43]
click at [666, 446] on div "Loretta Johnson" at bounding box center [613, 452] width 113 height 13
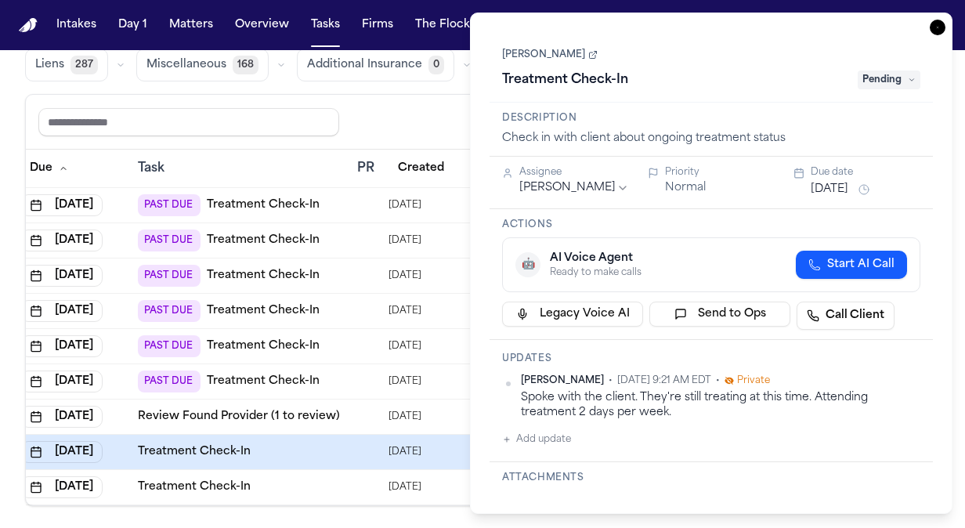
click at [908, 74] on span "Pending" at bounding box center [888, 79] width 63 height 19
type input "**"
click at [901, 127] on div "Ongoing" at bounding box center [883, 142] width 150 height 31
click at [888, 139] on div "Ongoing" at bounding box center [884, 142] width 132 height 19
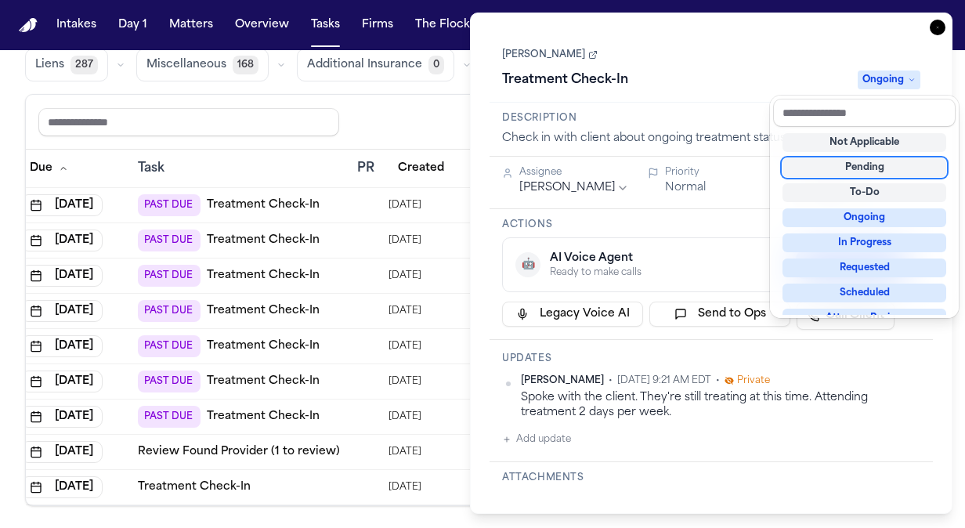
scroll to position [46, 43]
click at [551, 185] on div "**********" at bounding box center [710, 263] width 443 height 462
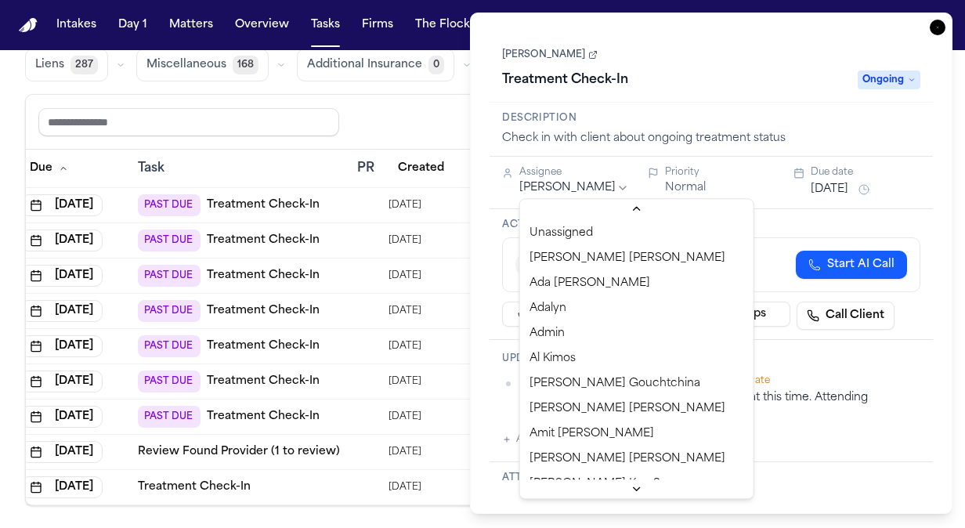
click at [551, 185] on html "Intakes Day 1 Matters Overview Tasks Firms The Flock 👑 Metrics JB Global Filter…" at bounding box center [482, 264] width 965 height 528
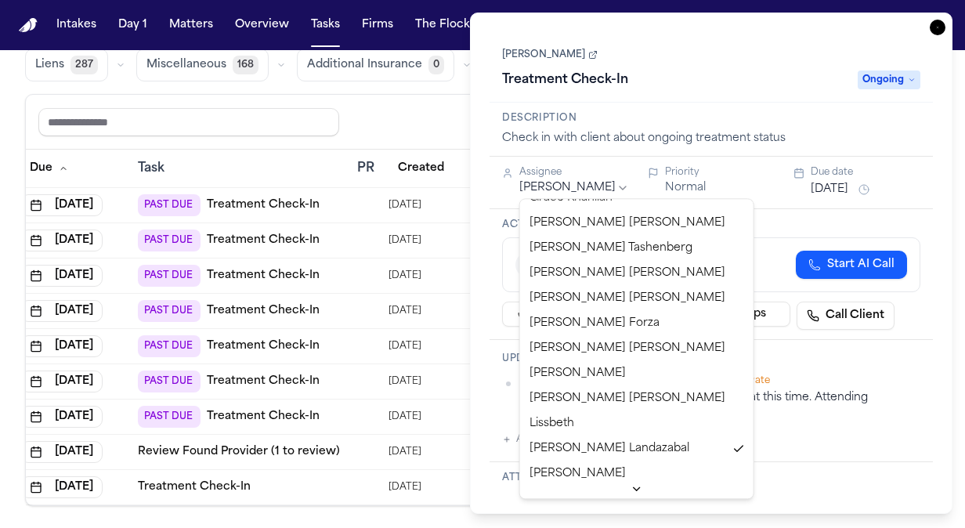
scroll to position [0, 0]
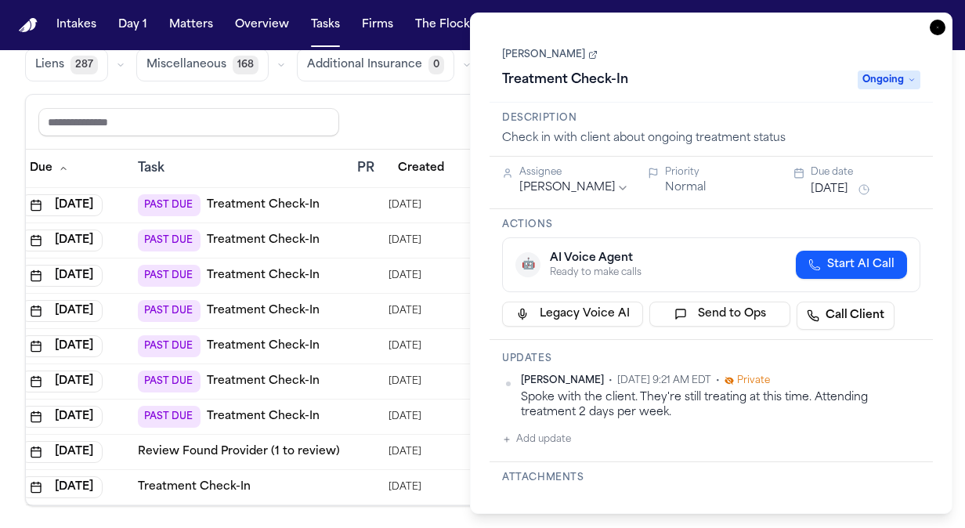
click at [937, 20] on icon "button" at bounding box center [938, 28] width 16 height 16
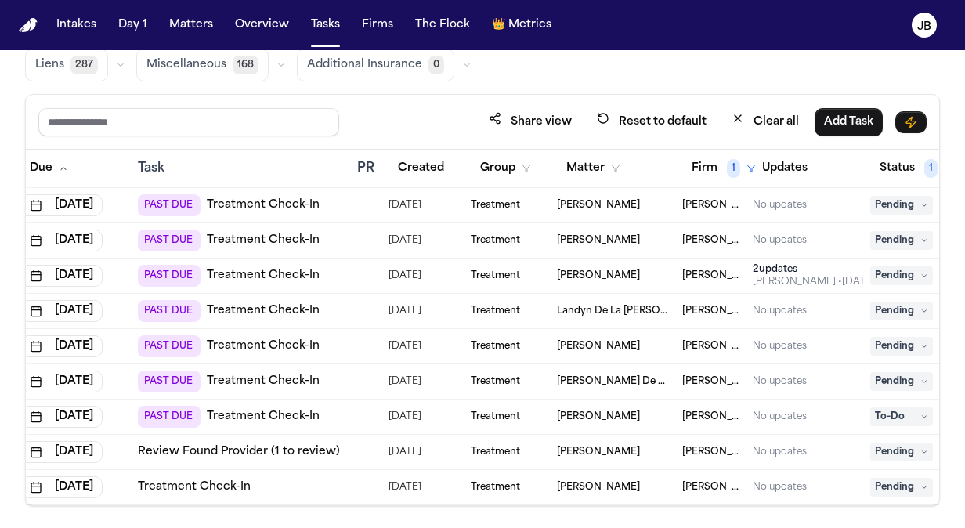
scroll to position [0, 43]
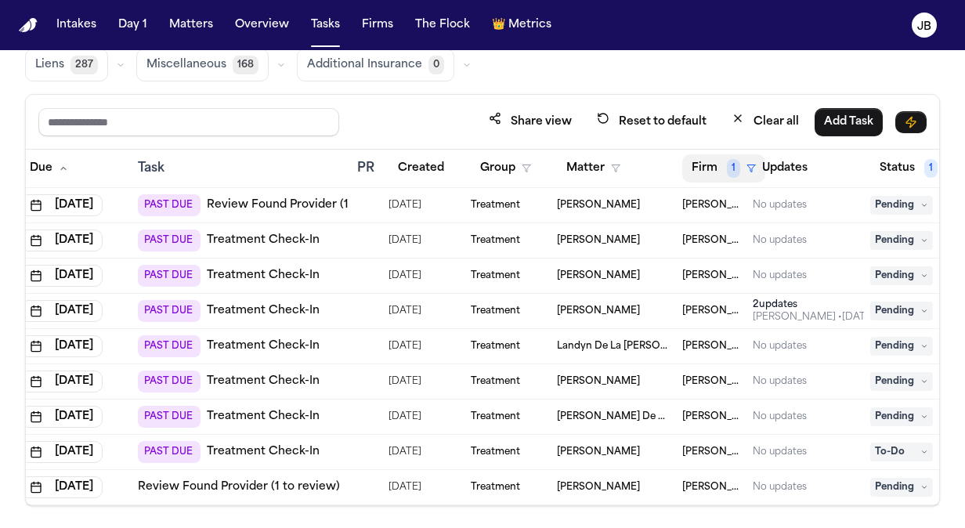
click at [733, 163] on span "1" at bounding box center [733, 168] width 13 height 19
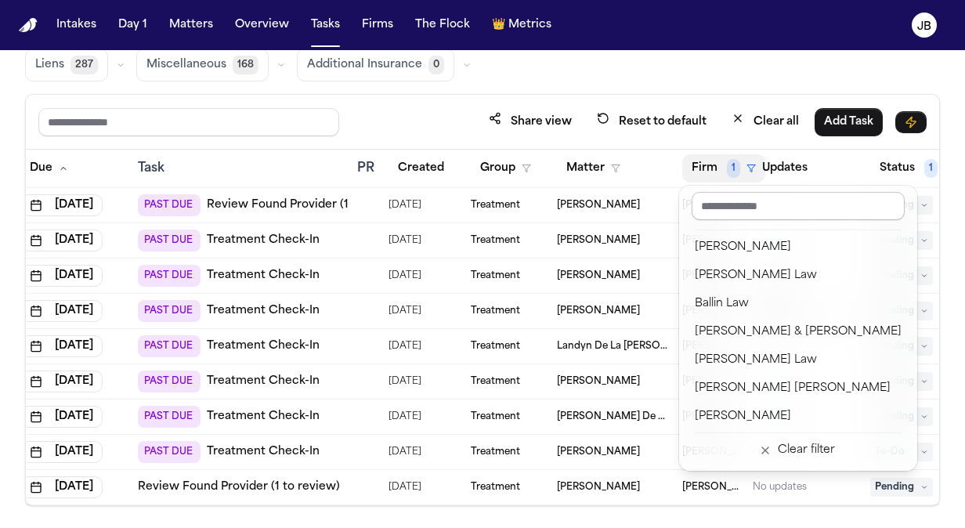
click at [720, 204] on input "text" at bounding box center [797, 206] width 213 height 28
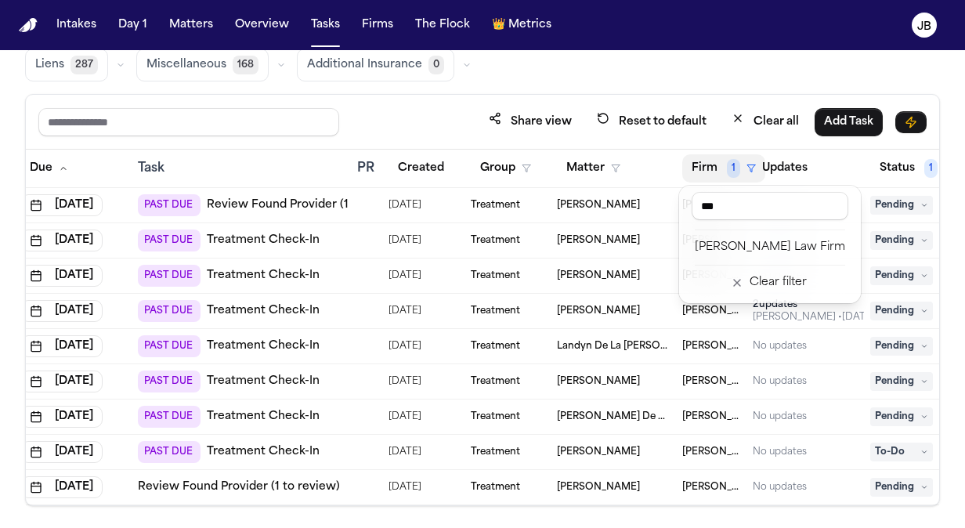
type input "***"
click at [751, 285] on div "Clear filter" at bounding box center [777, 282] width 57 height 19
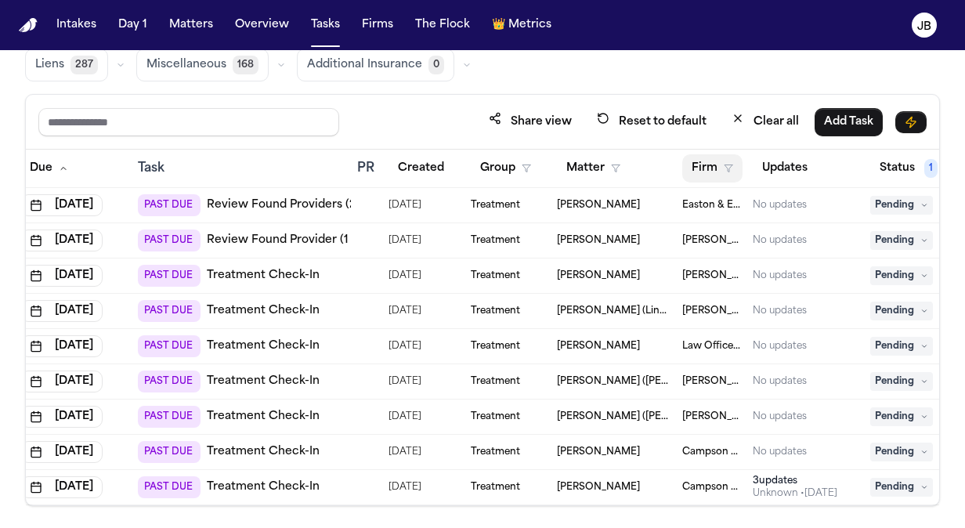
click at [728, 164] on icon "button" at bounding box center [728, 168] width 9 height 9
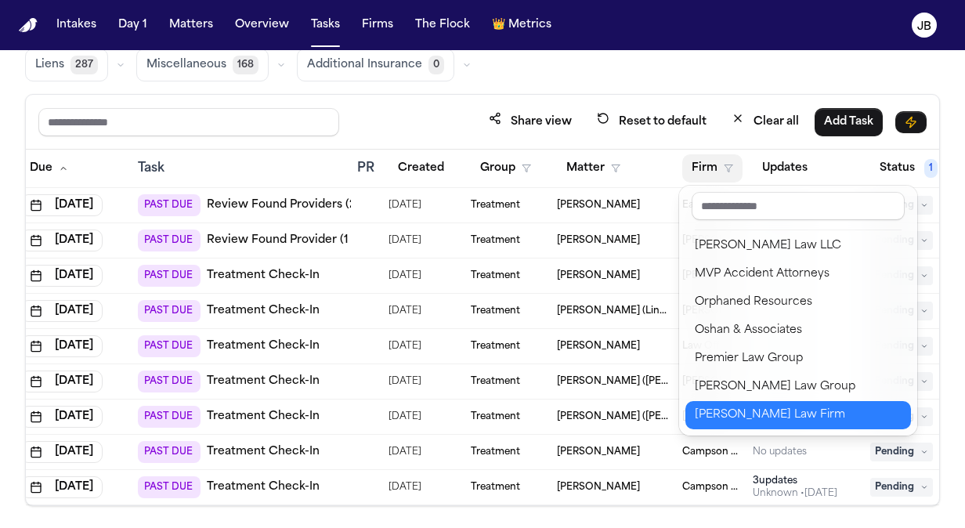
scroll to position [1383, 0]
click at [749, 421] on div "[PERSON_NAME] Law Firm" at bounding box center [798, 415] width 207 height 19
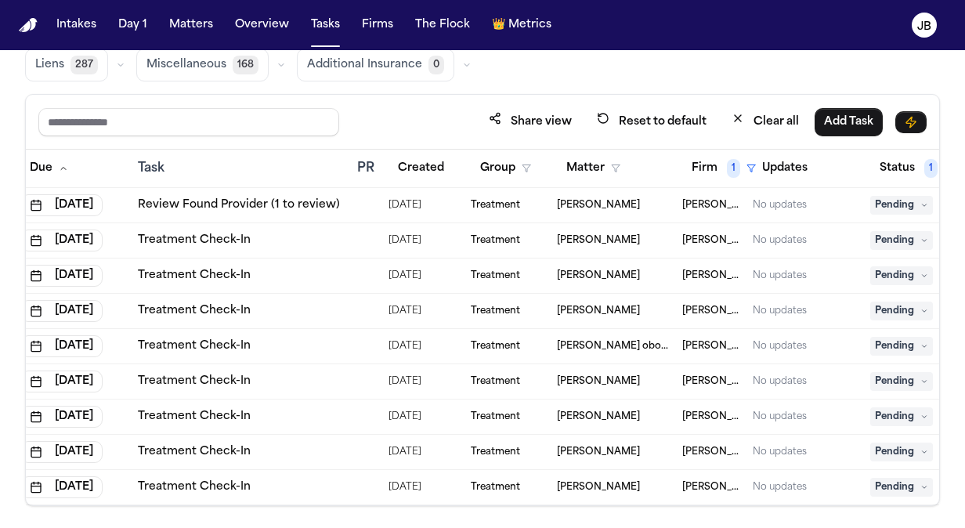
scroll to position [0, 43]
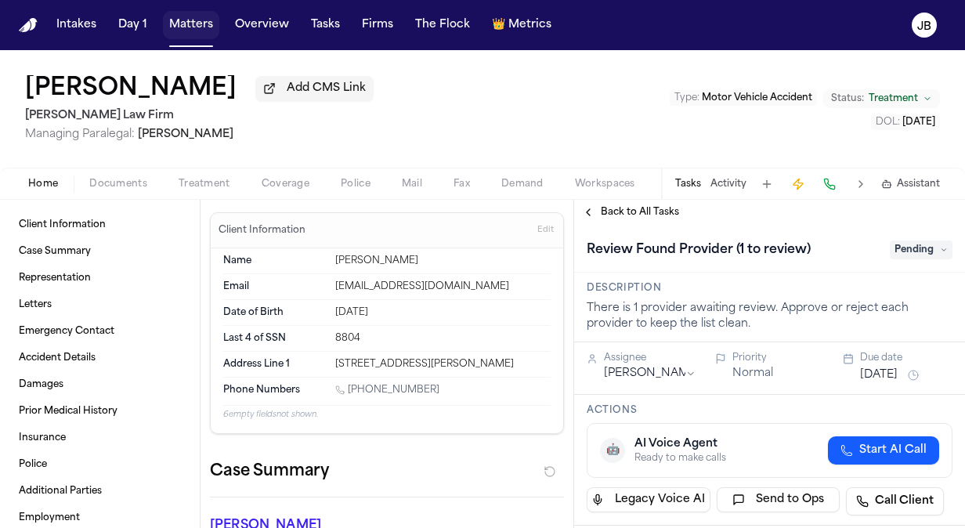
click at [202, 27] on button "Matters" at bounding box center [191, 25] width 56 height 28
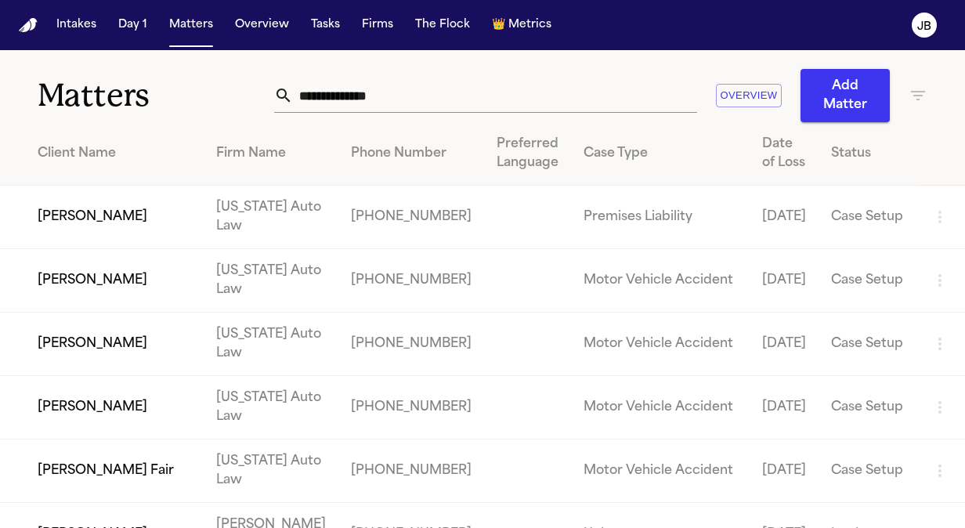
click at [383, 97] on input "text" at bounding box center [495, 95] width 404 height 34
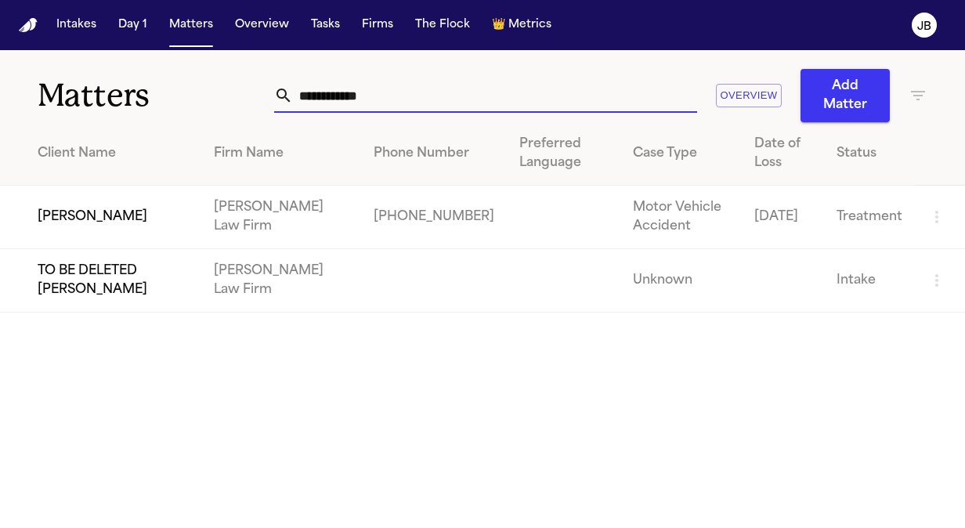
type input "**********"
click at [99, 225] on td "Bryan Bristo" at bounding box center [100, 217] width 201 height 63
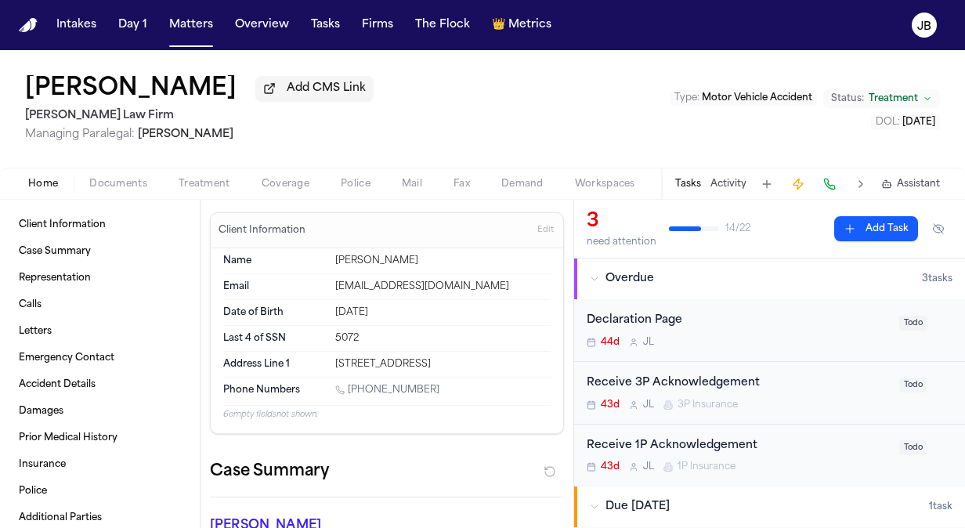
click at [725, 186] on button "Activity" at bounding box center [728, 184] width 36 height 13
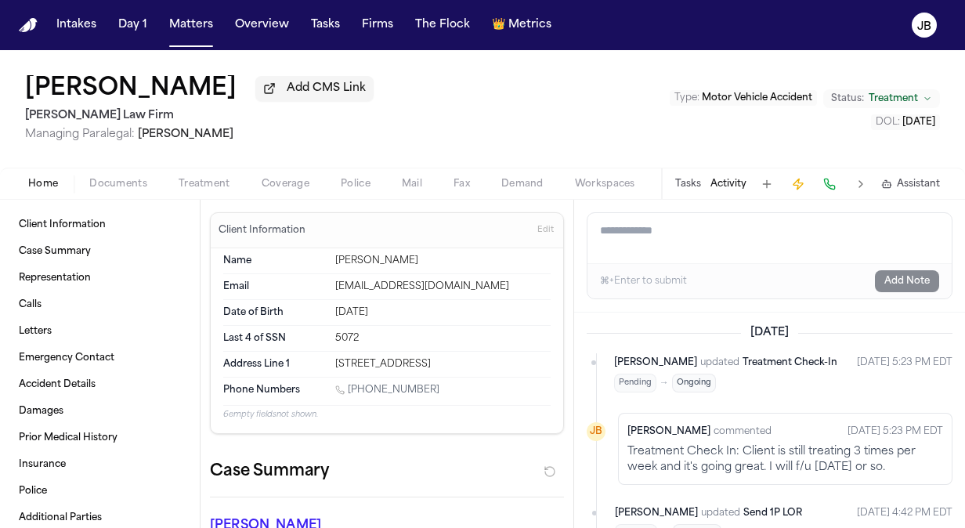
click at [270, 178] on span "Coverage" at bounding box center [286, 184] width 48 height 13
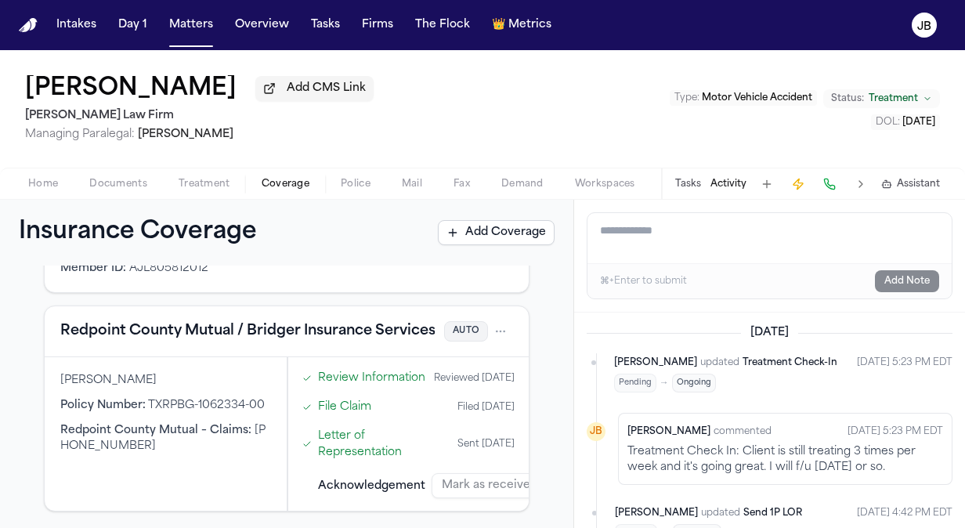
scroll to position [141, 0]
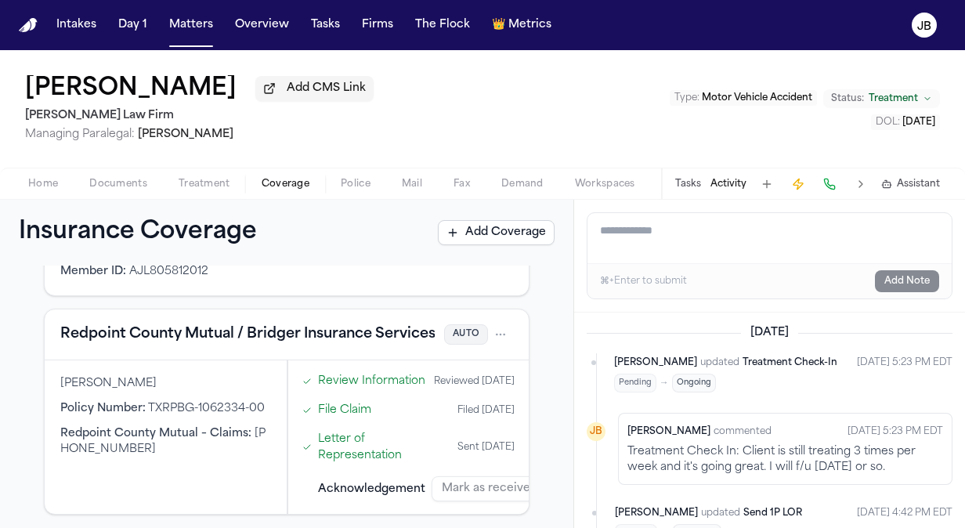
click at [495, 334] on html "Intakes Day 1 Matters Overview Tasks Firms The Flock 👑 Metrics JB Bryan Bristo …" at bounding box center [482, 264] width 965 height 528
click at [449, 365] on div "View coverage details" at bounding box center [438, 372] width 117 height 41
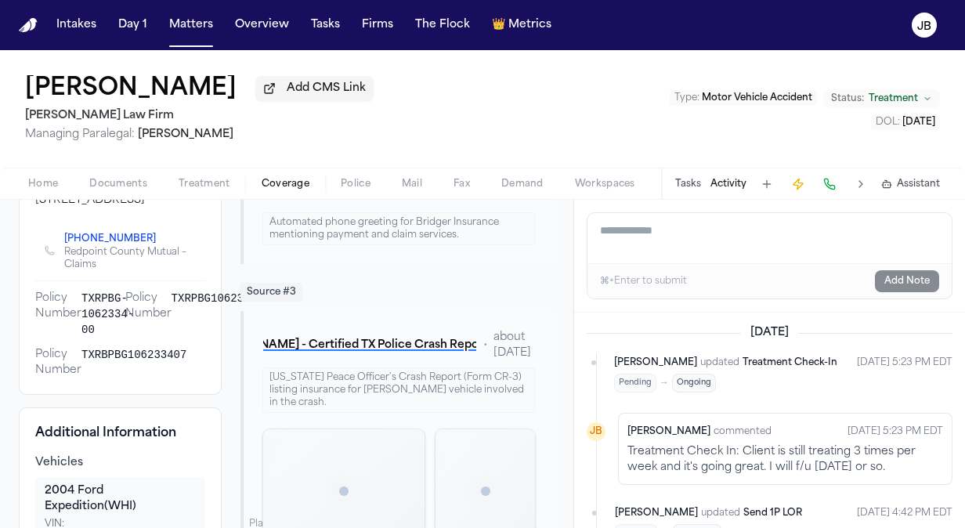
scroll to position [373, 0]
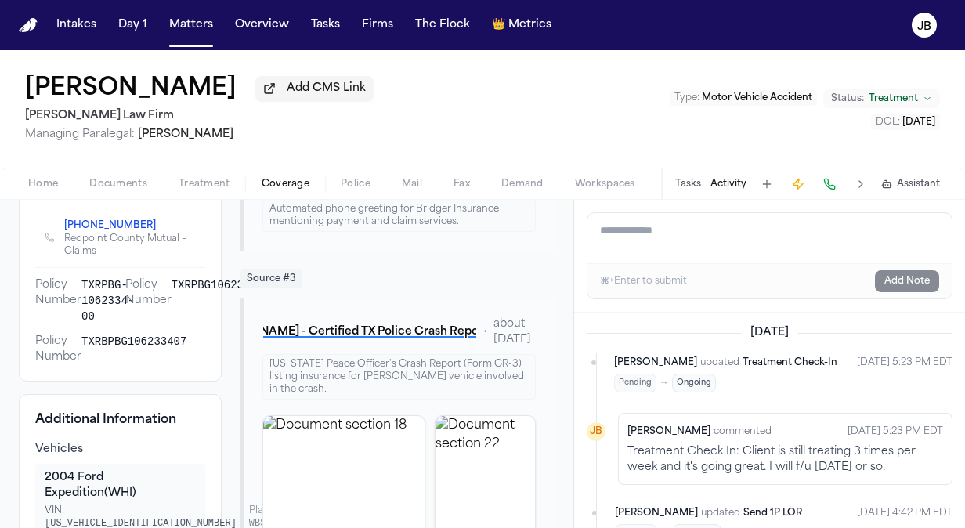
click at [159, 230] on icon "Copy to clipboard" at bounding box center [163, 225] width 9 height 9
click at [716, 182] on button "Activity" at bounding box center [728, 184] width 36 height 13
click at [724, 189] on button "Activity" at bounding box center [728, 184] width 36 height 13
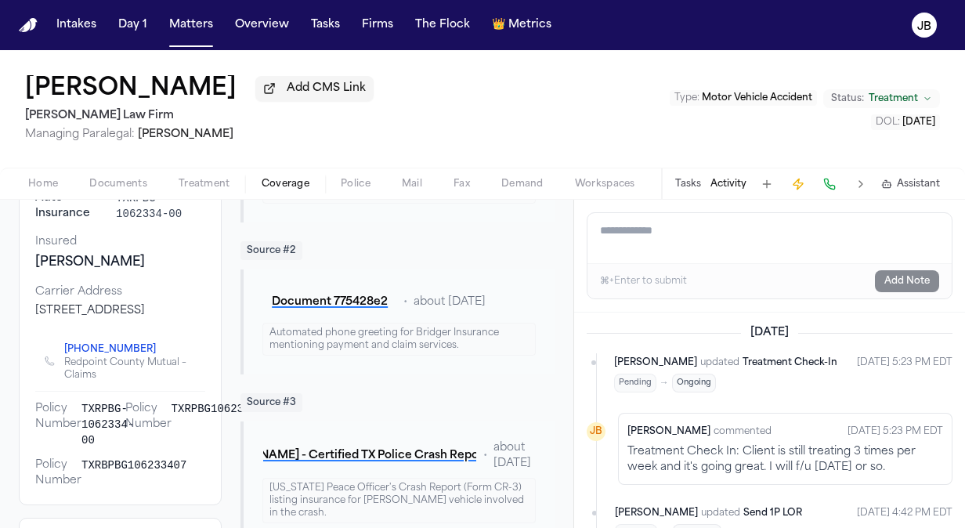
scroll to position [277, 0]
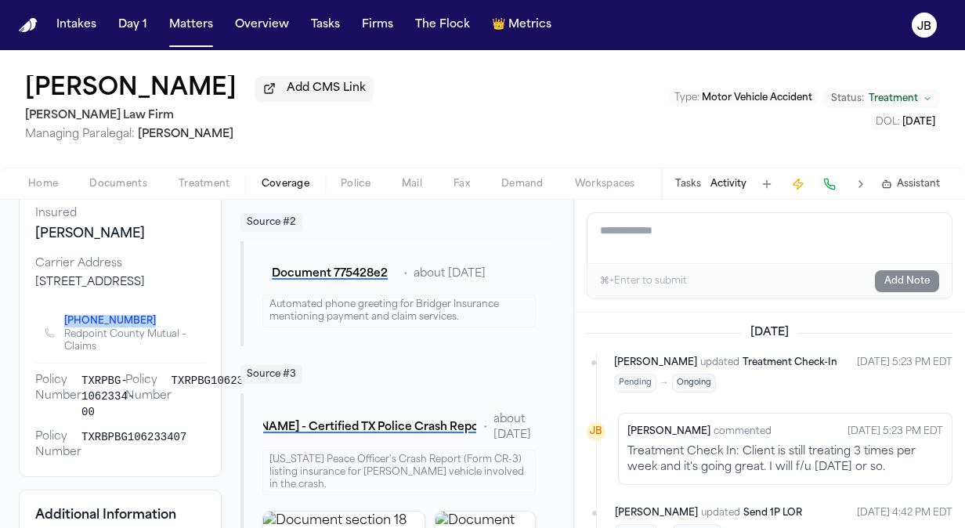
drag, startPoint x: 57, startPoint y: 330, endPoint x: 136, endPoint y: 333, distance: 79.1
click at [136, 333] on div "(800) 234-8242 Redpoint County Mutual – Claims" at bounding box center [120, 332] width 151 height 41
copy link "(800) 234-8242"
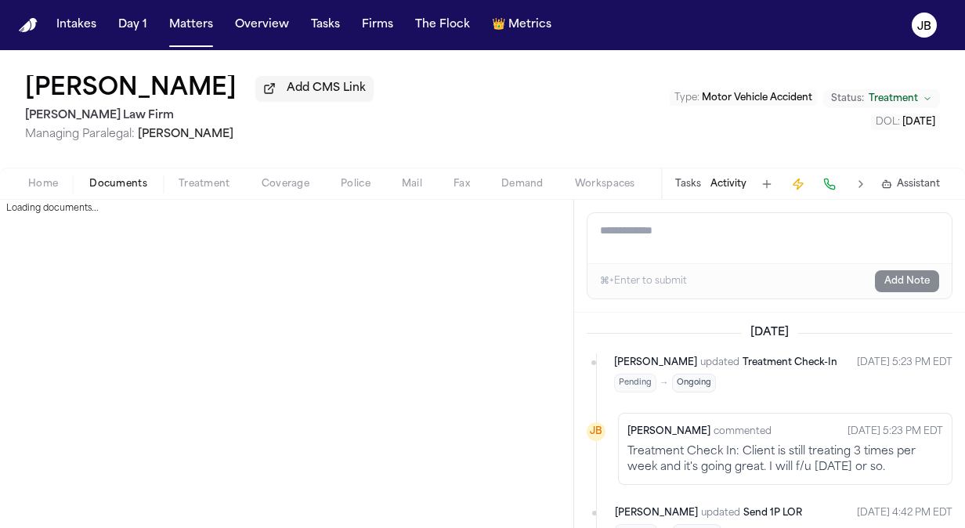
click at [135, 186] on span "Documents" at bounding box center [118, 184] width 58 height 13
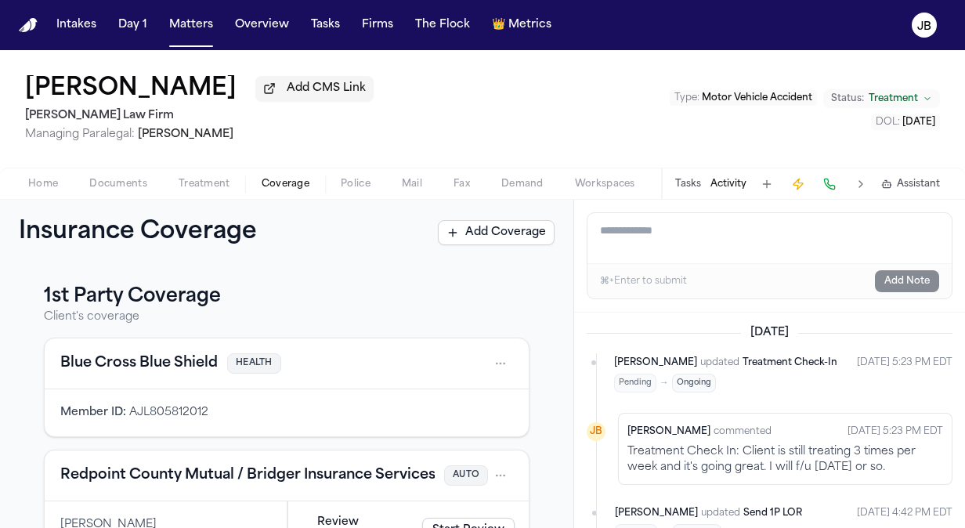
click at [282, 180] on span "Coverage" at bounding box center [286, 184] width 48 height 13
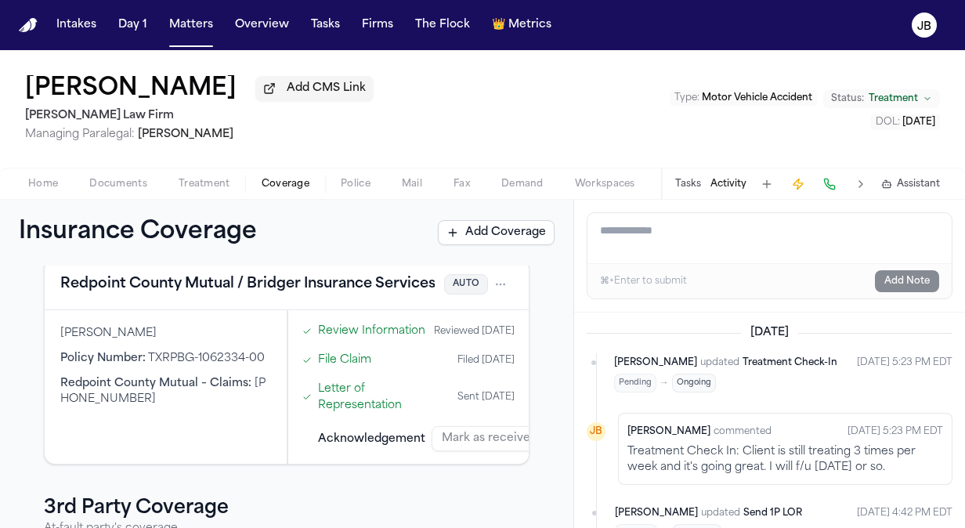
scroll to position [196, 0]
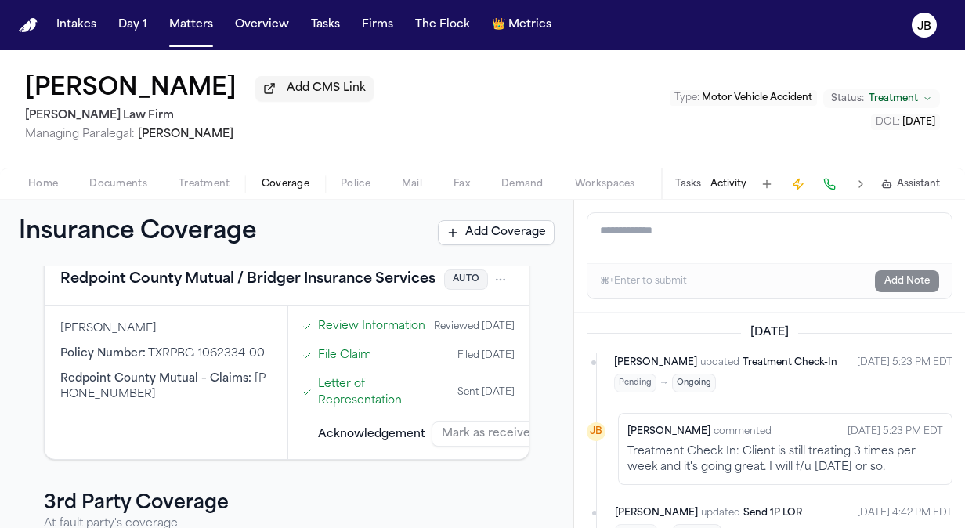
click at [137, 182] on span "Documents" at bounding box center [118, 184] width 58 height 13
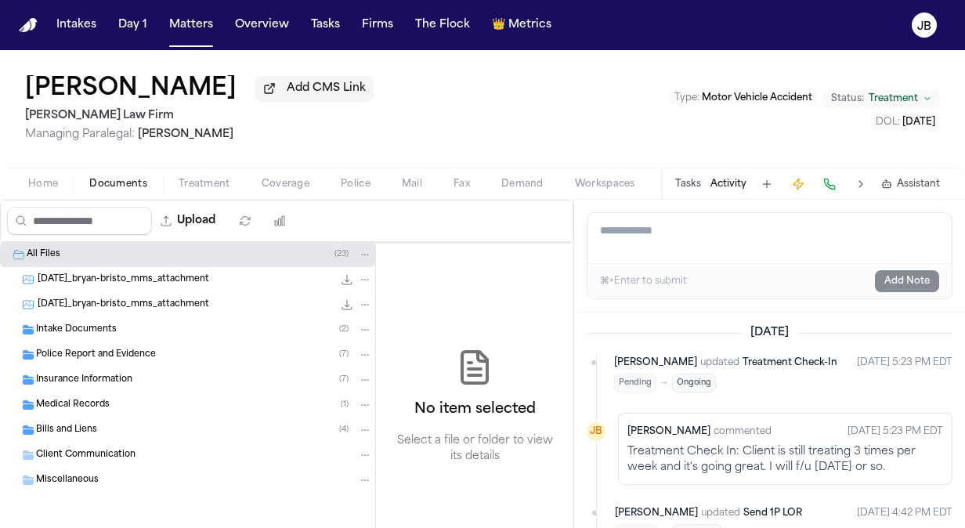
click at [85, 368] on div "Insurance Information ( 7 )" at bounding box center [187, 379] width 375 height 25
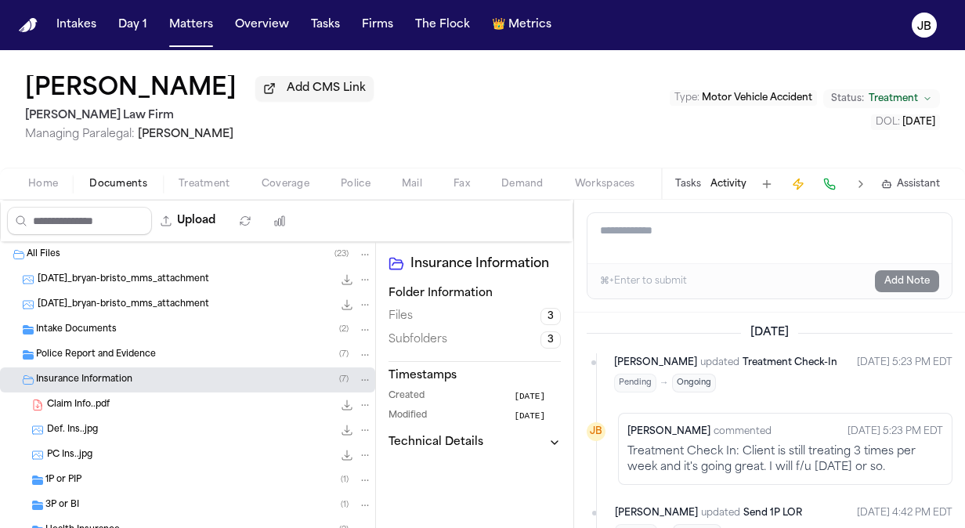
click at [94, 410] on span "Claim Info..pdf" at bounding box center [78, 405] width 63 height 13
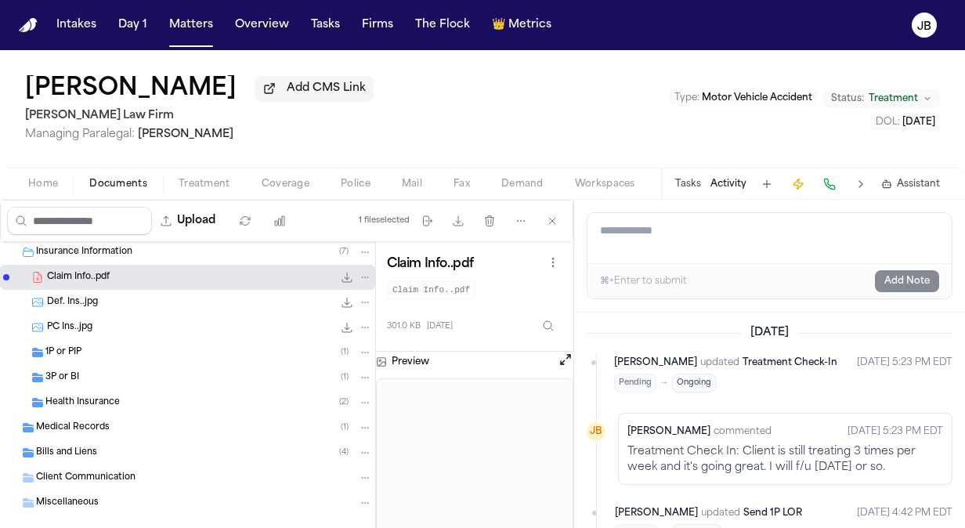
scroll to position [131, 0]
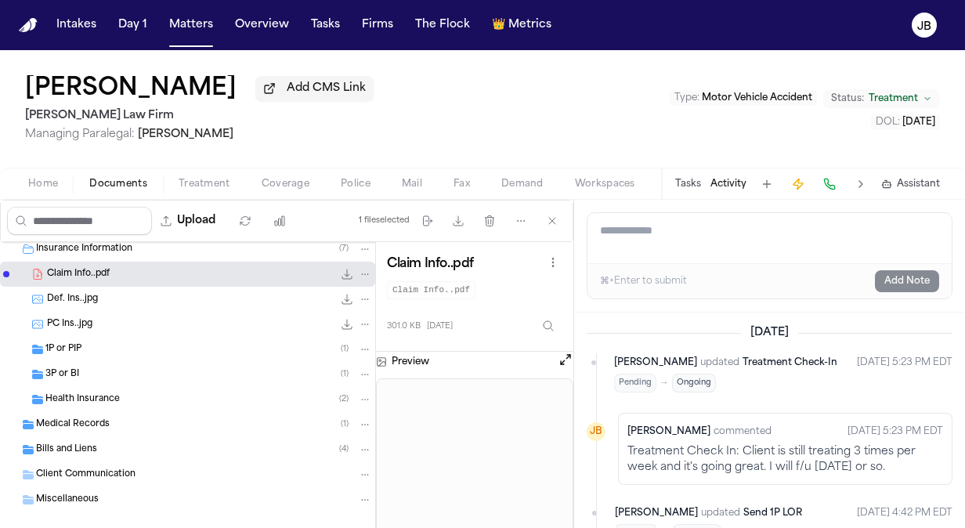
click at [559, 359] on button "Open preview" at bounding box center [566, 360] width 16 height 16
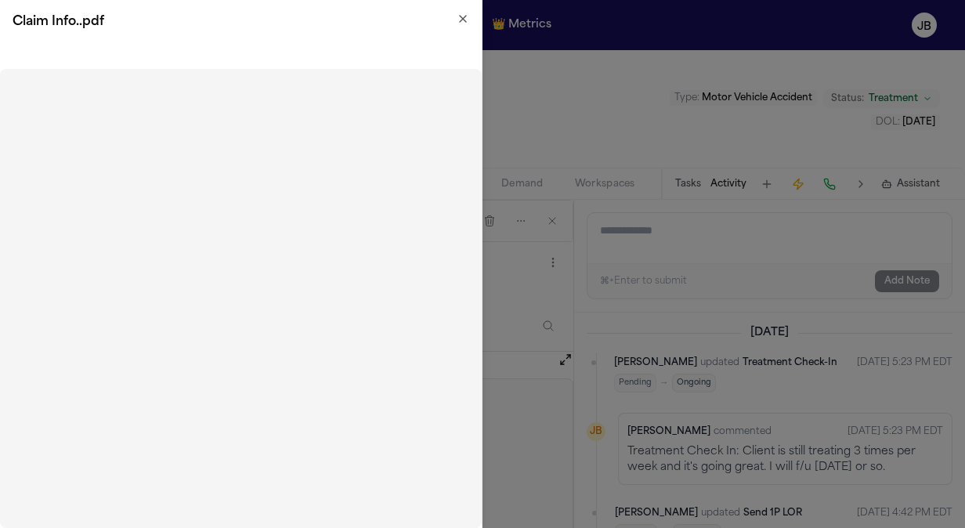
click at [464, 20] on icon "button" at bounding box center [463, 19] width 13 height 13
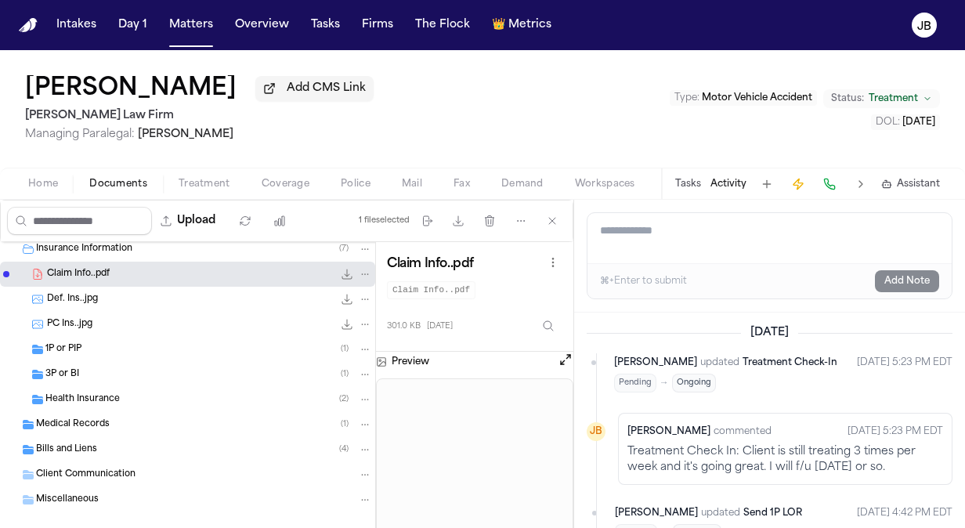
click at [158, 373] on div "3P or BI ( 1 )" at bounding box center [208, 374] width 327 height 14
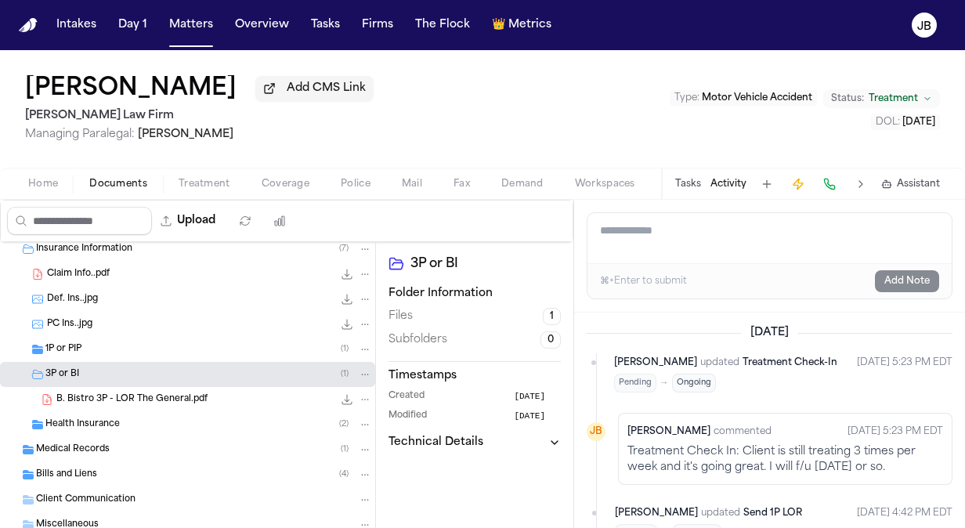
click at [197, 399] on span "B. Bistro 3P - LOR The General.pdf" at bounding box center [131, 399] width 151 height 13
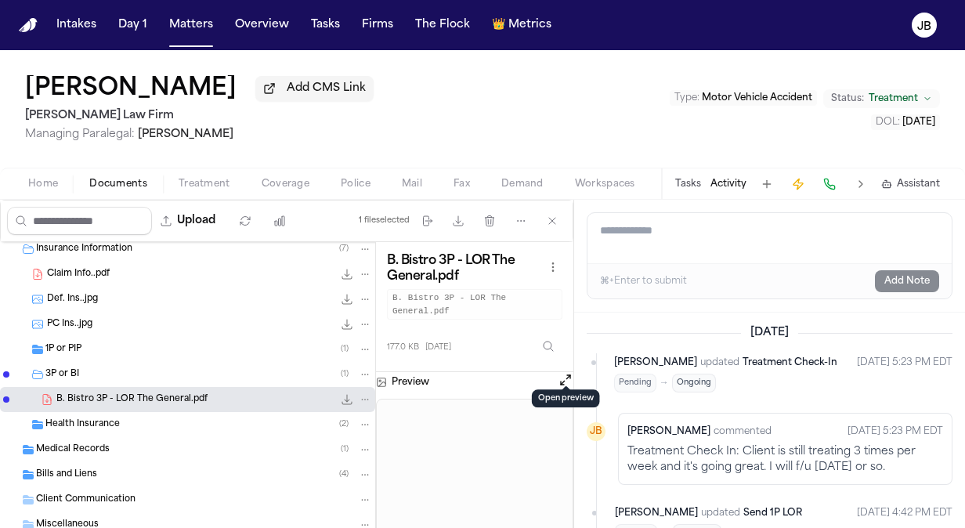
click at [566, 372] on button "Open preview" at bounding box center [566, 380] width 16 height 16
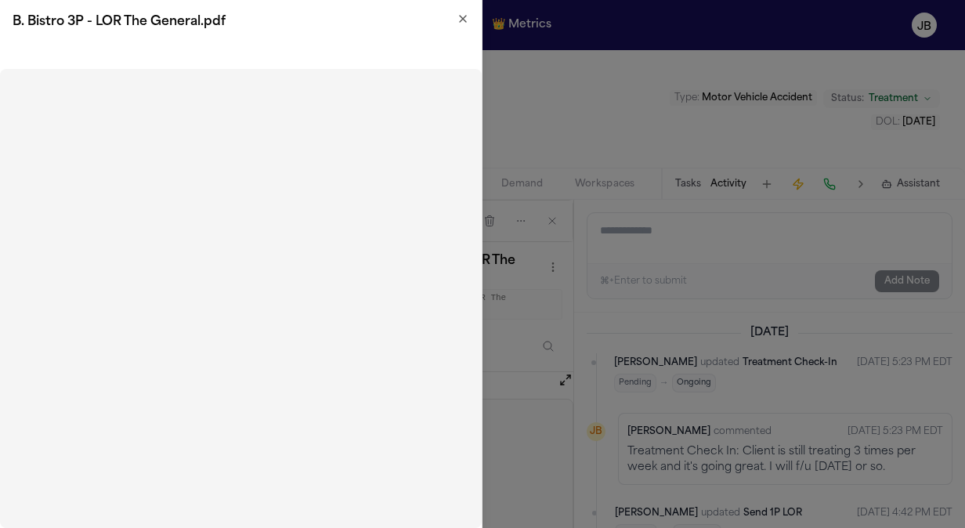
click at [463, 16] on icon "button" at bounding box center [463, 19] width 13 height 13
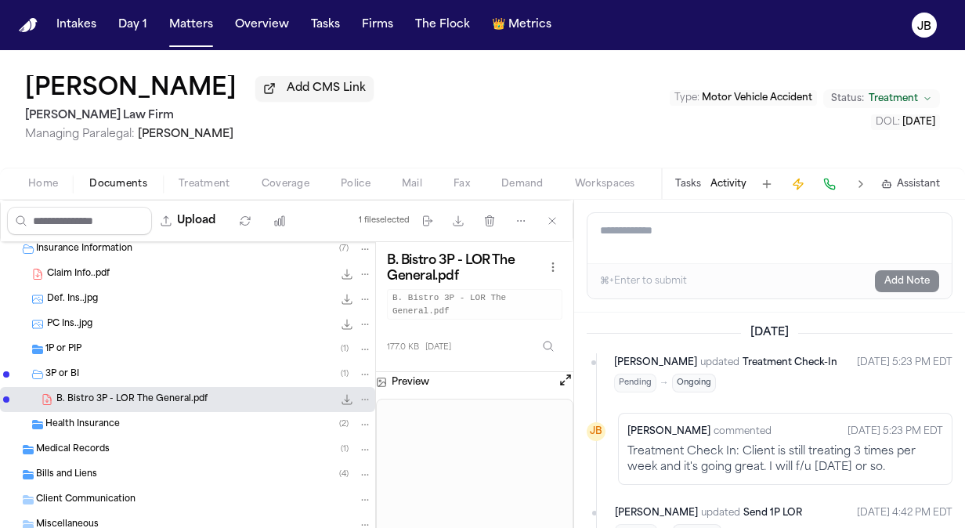
click at [119, 348] on div "1P or PIP ( 1 )" at bounding box center [208, 349] width 327 height 14
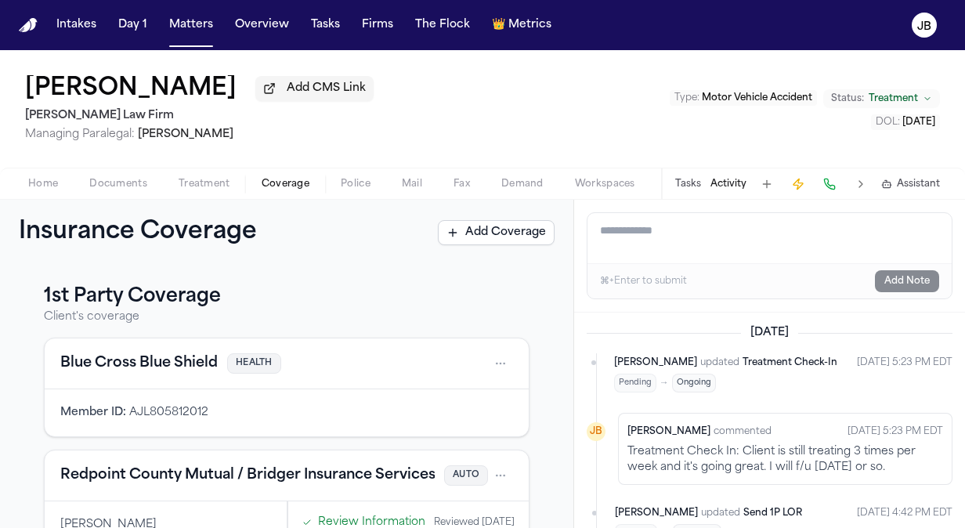
click at [273, 179] on span "Coverage" at bounding box center [286, 184] width 48 height 13
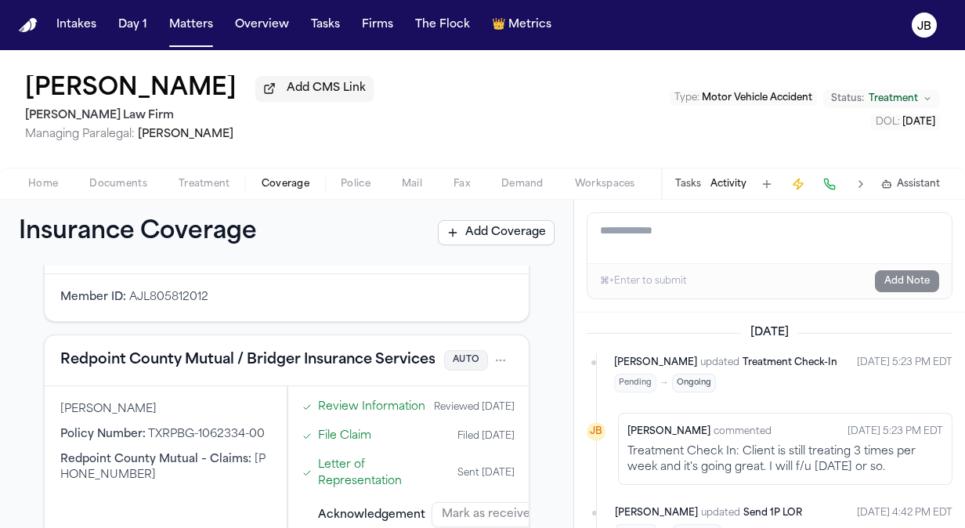
scroll to position [103, 0]
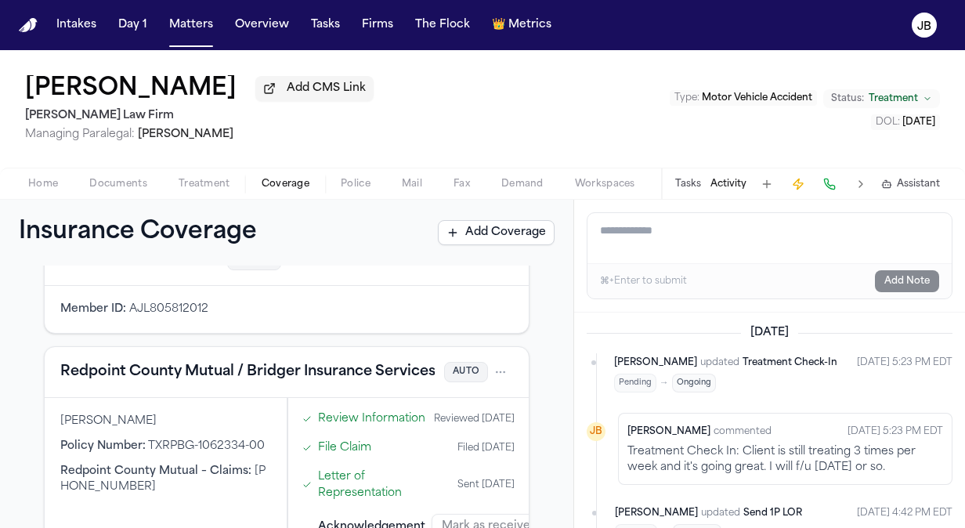
click at [101, 171] on div "Home Documents Treatment Coverage Police Mail Fax Demand Workspaces Artifacts T…" at bounding box center [482, 183] width 965 height 31
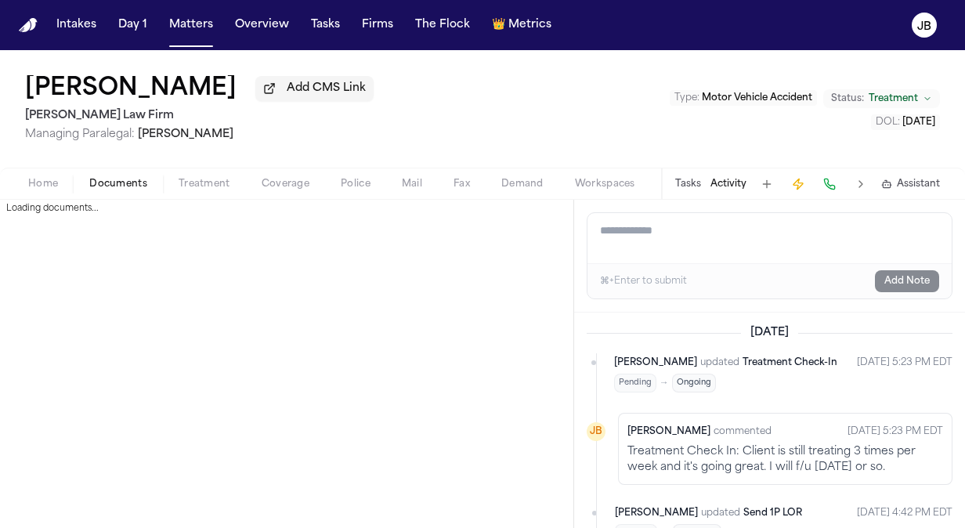
click at [103, 185] on span "Documents" at bounding box center [118, 184] width 58 height 13
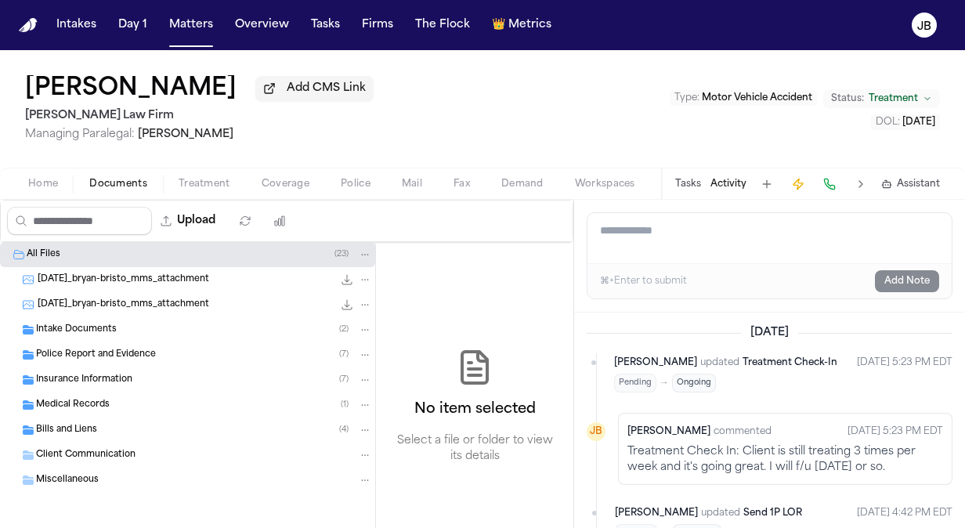
click at [105, 403] on span "Medical Records" at bounding box center [73, 405] width 74 height 13
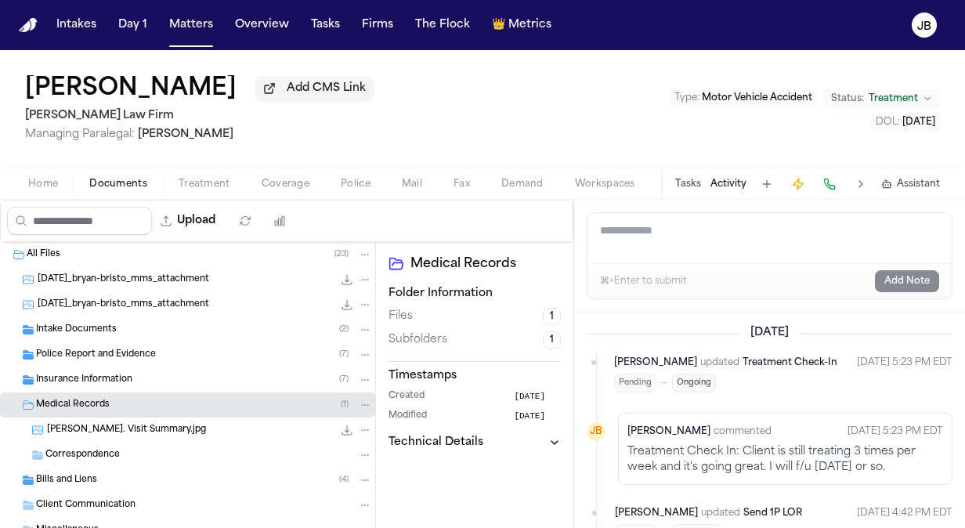
click at [126, 381] on span "Insurance Information" at bounding box center [84, 380] width 96 height 13
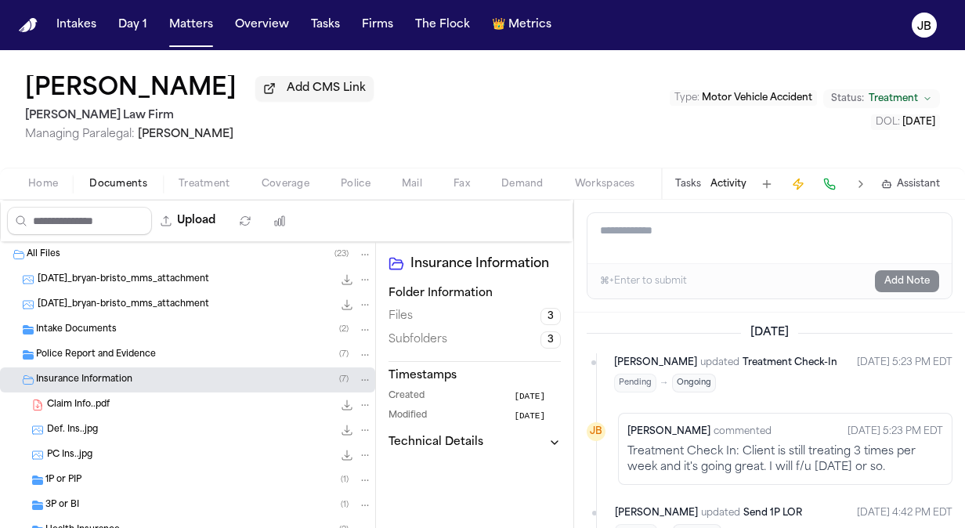
click at [101, 482] on div "1P or PIP ( 1 )" at bounding box center [208, 480] width 327 height 14
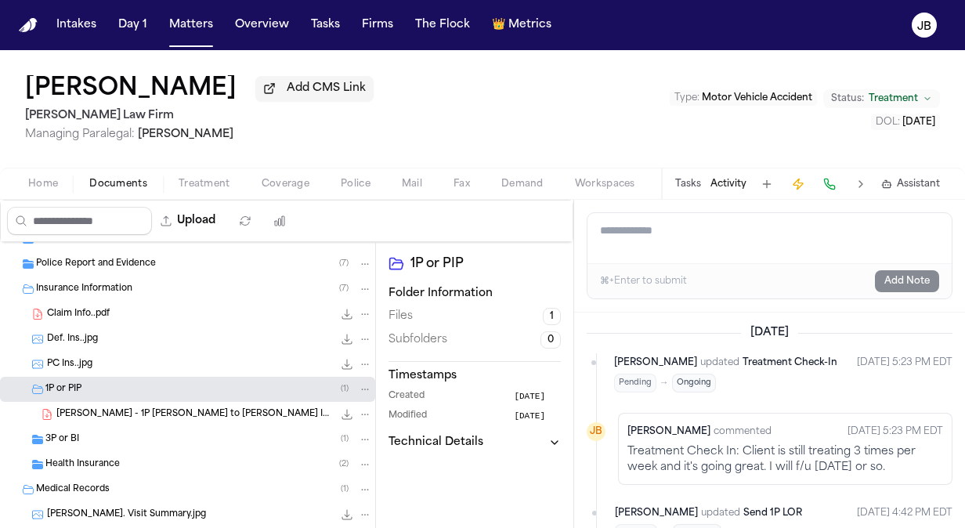
scroll to position [106, 0]
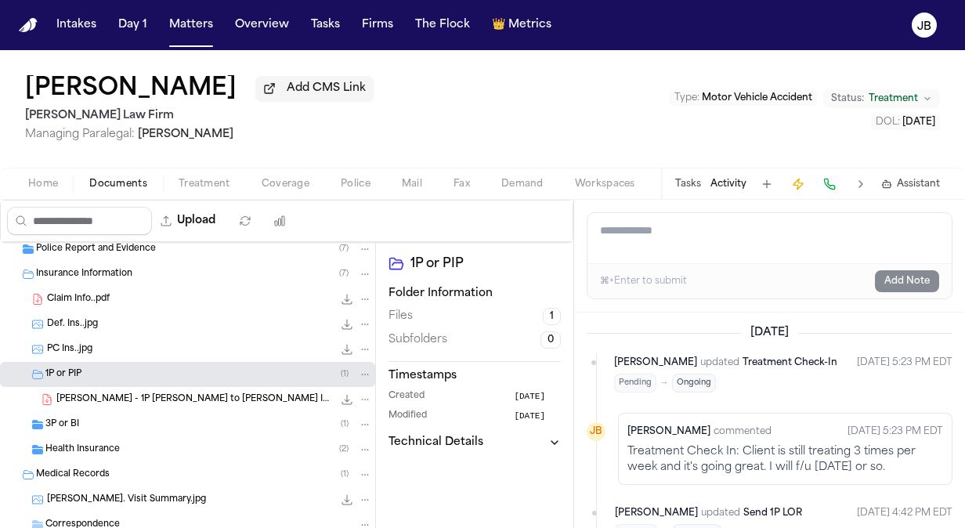
click at [150, 423] on div "3P or BI ( 1 )" at bounding box center [208, 424] width 327 height 14
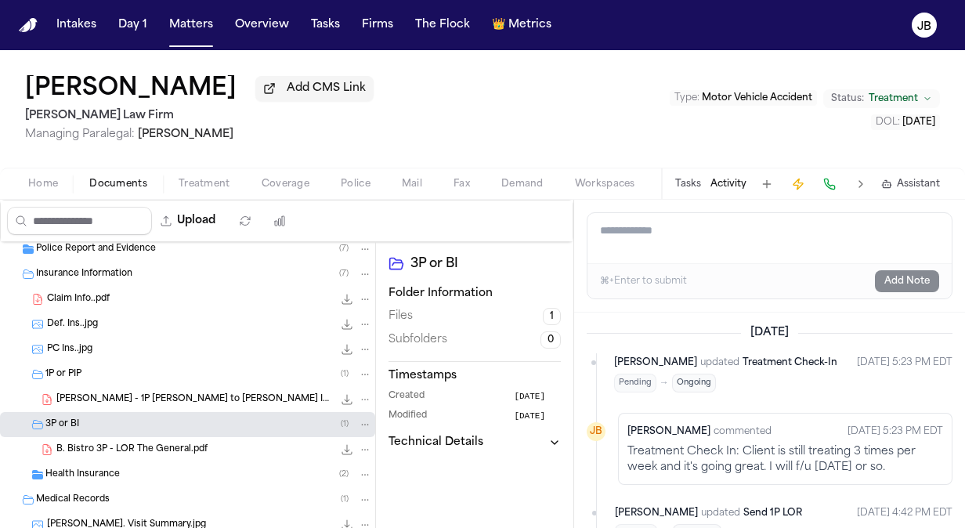
click at [183, 446] on span "B. Bistro 3P - LOR The General.pdf" at bounding box center [131, 449] width 151 height 13
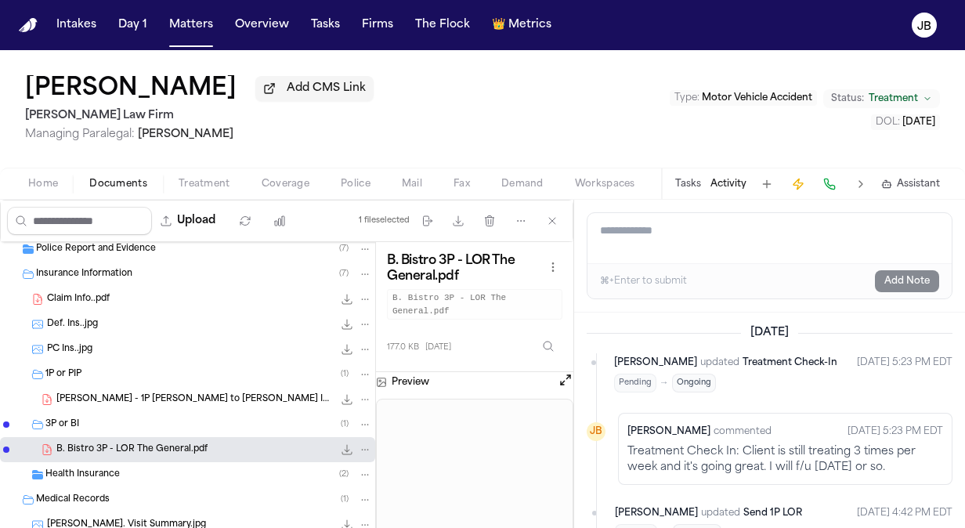
click at [558, 372] on button at bounding box center [566, 382] width 16 height 20
click at [569, 372] on button "Open preview" at bounding box center [566, 380] width 16 height 16
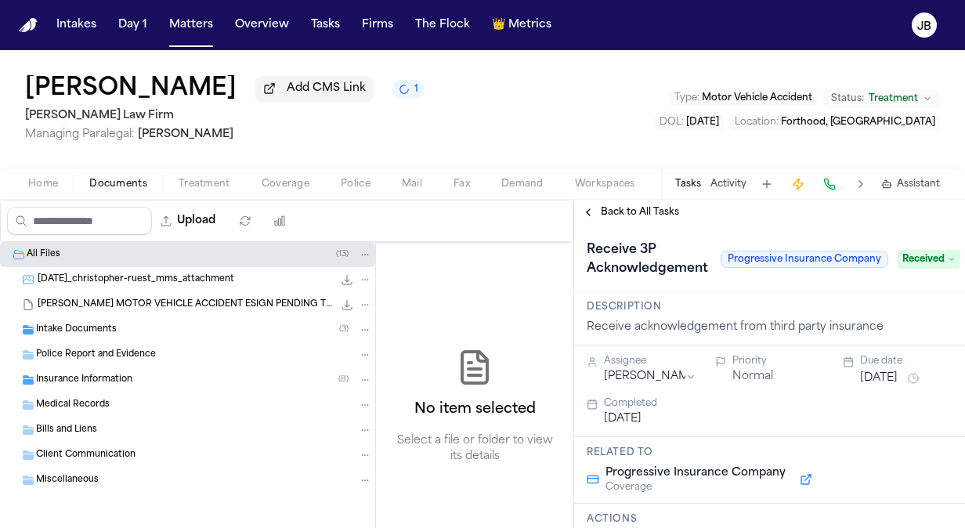
click at [88, 374] on span "Insurance Information" at bounding box center [84, 380] width 96 height 13
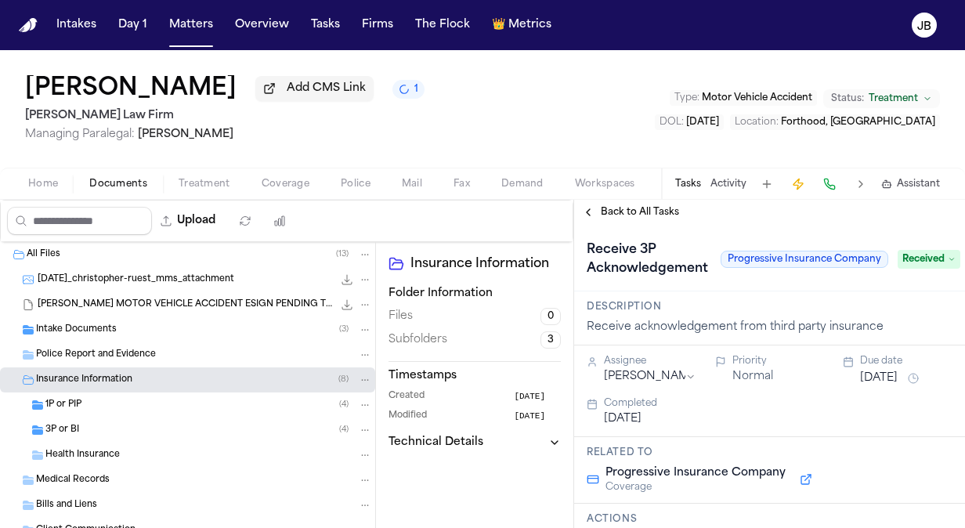
click at [98, 419] on div "3P or BI ( 4 )" at bounding box center [187, 429] width 375 height 25
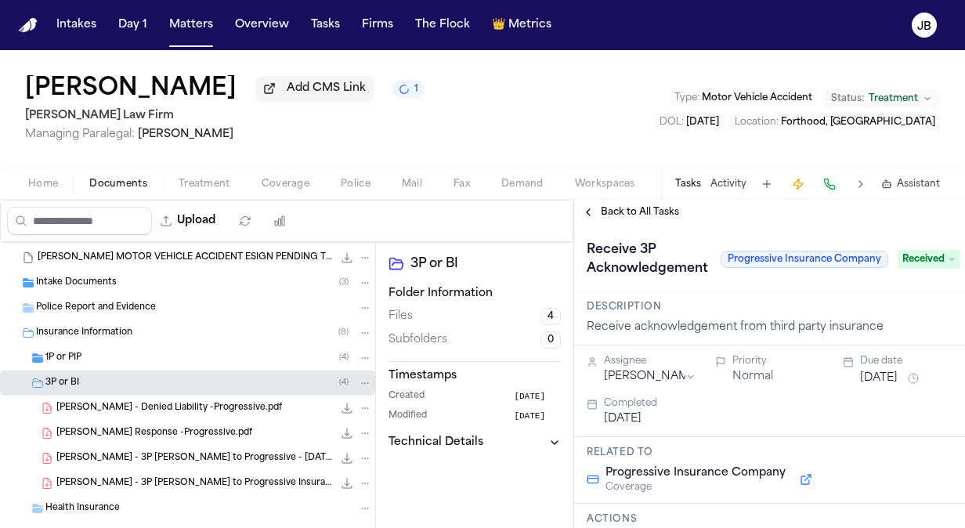
scroll to position [55, 0]
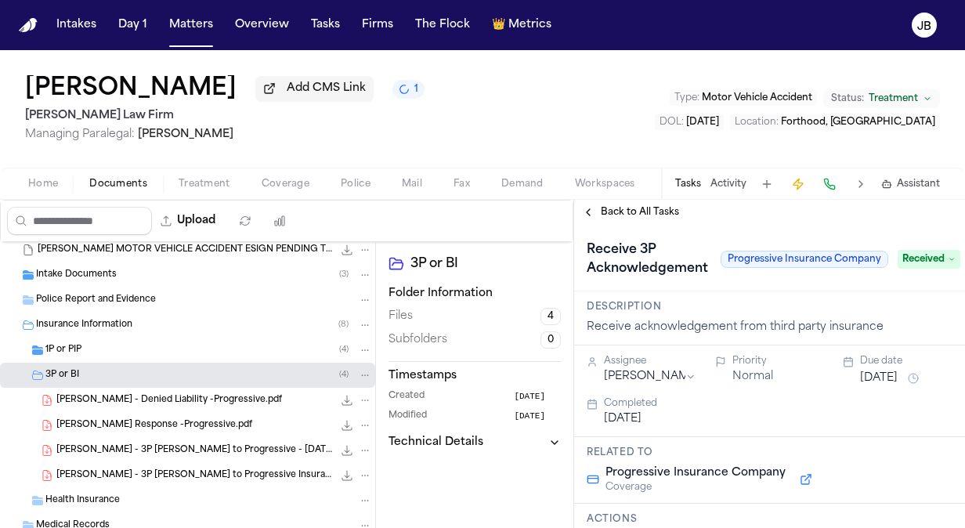
click at [207, 407] on div "[PERSON_NAME] - Denied Liability -Progressive.pdf 138.6 KB • PDF" at bounding box center [187, 400] width 375 height 25
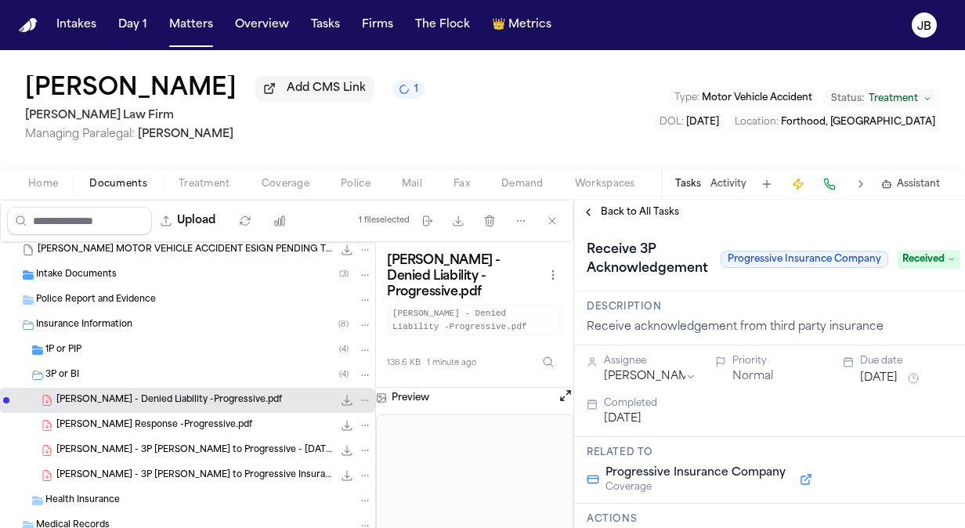
click at [559, 393] on button "Open preview" at bounding box center [566, 396] width 16 height 16
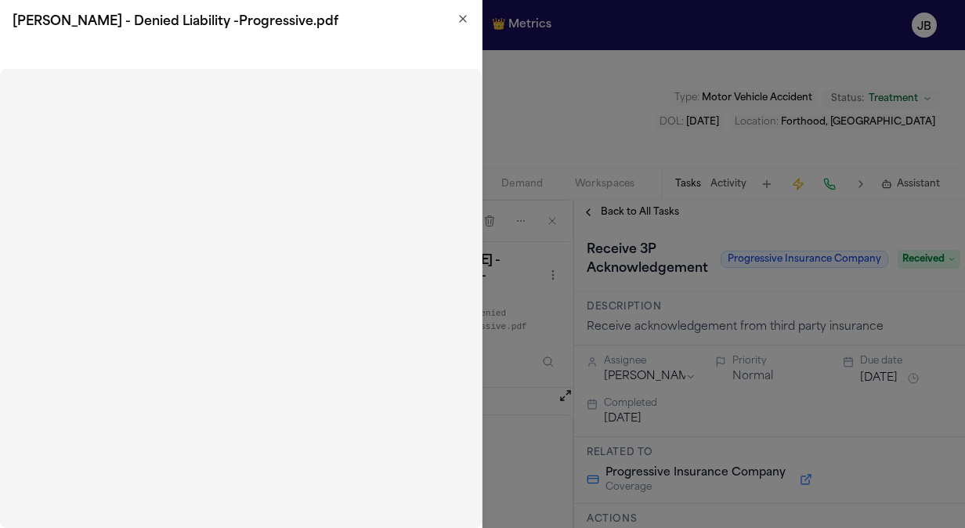
click at [465, 20] on icon "button" at bounding box center [463, 19] width 13 height 13
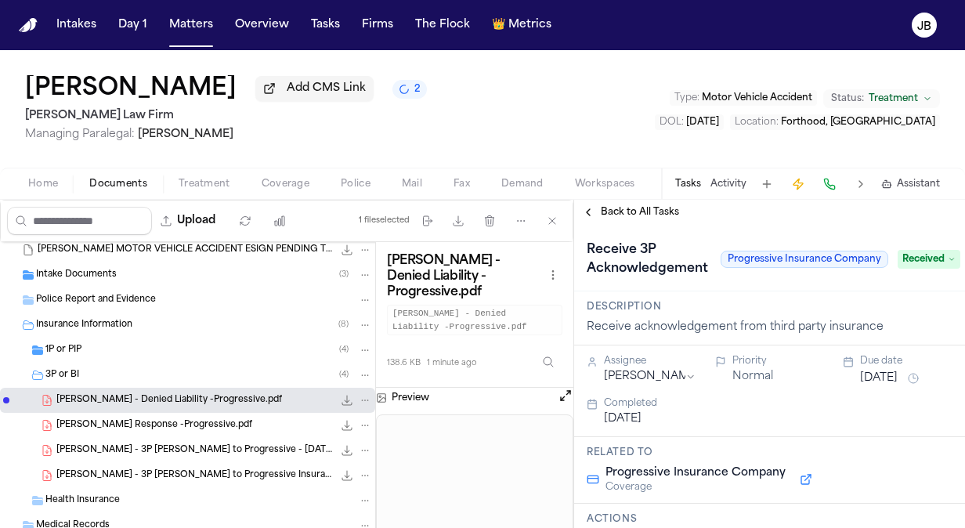
click at [219, 421] on span "[PERSON_NAME] Response -Progressive.pdf" at bounding box center [154, 425] width 196 height 13
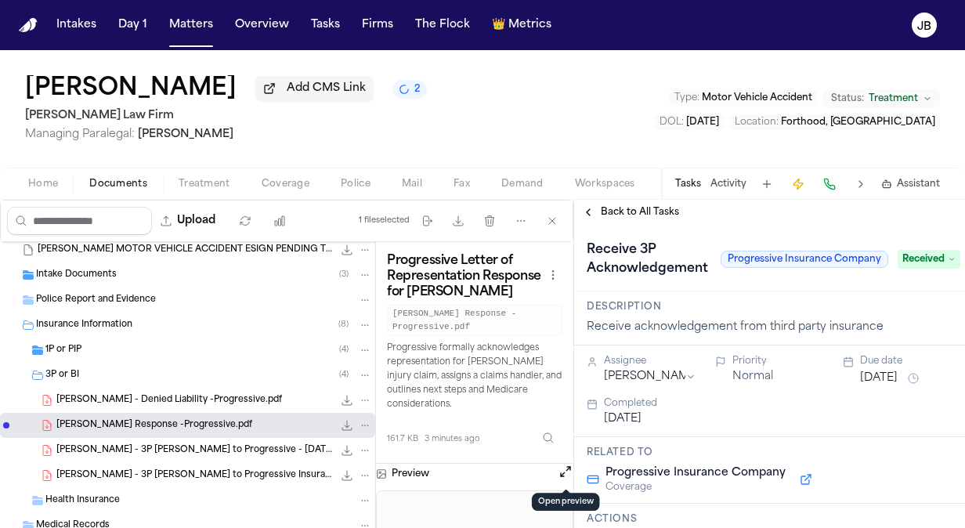
click at [567, 465] on button "Open preview" at bounding box center [566, 472] width 16 height 16
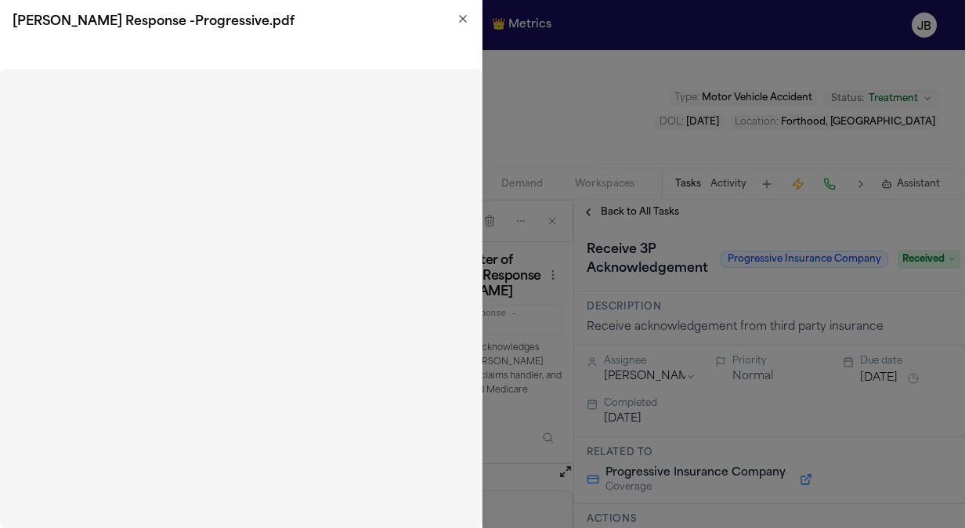
click at [458, 17] on icon "button" at bounding box center [463, 19] width 13 height 13
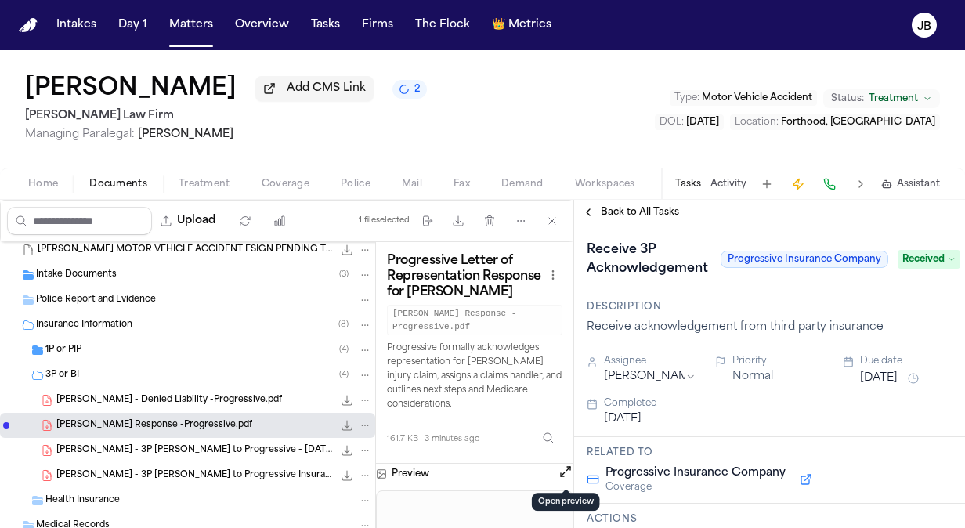
click at [0, 0] on span "138.6 KB • PDF" at bounding box center [0, 0] width 0 height 0
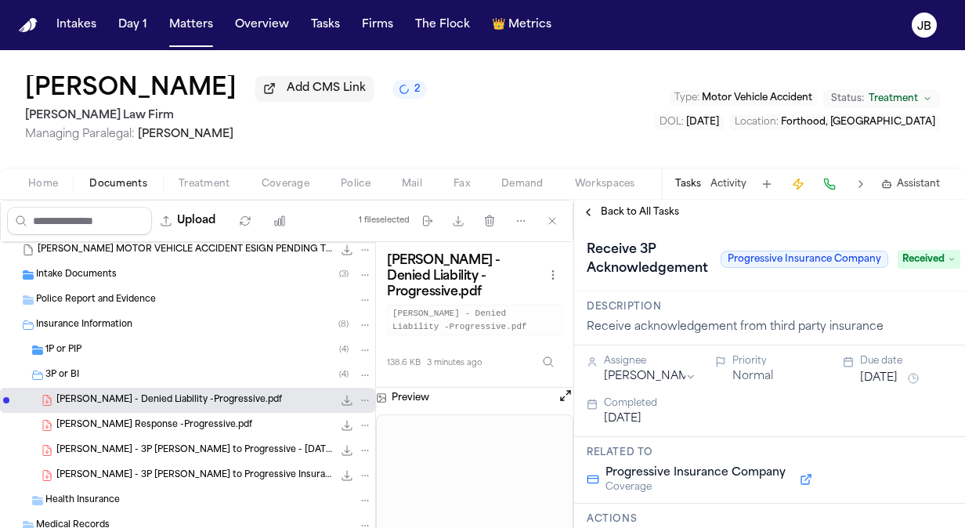
click at [562, 395] on button "Open preview" at bounding box center [566, 396] width 16 height 16
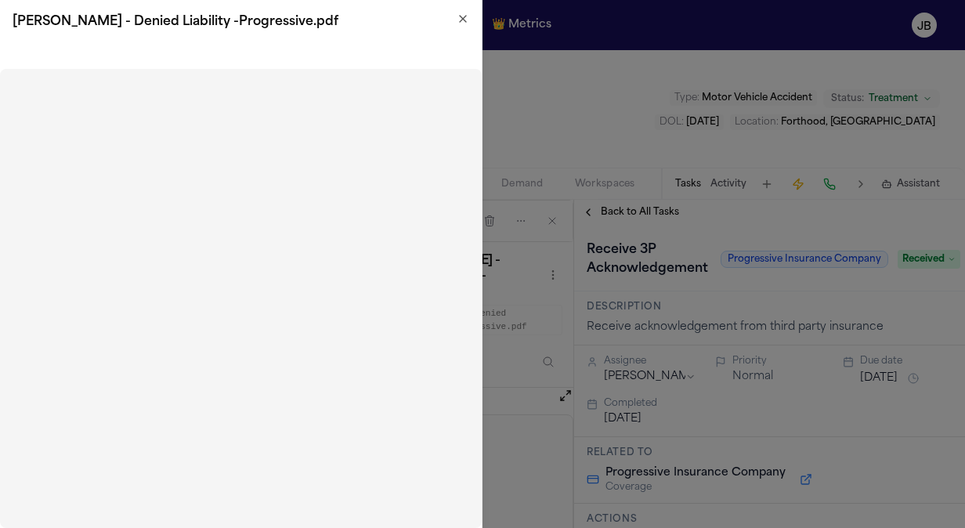
click at [460, 16] on icon "button" at bounding box center [463, 19] width 6 height 6
